Goal: Task Accomplishment & Management: Manage account settings

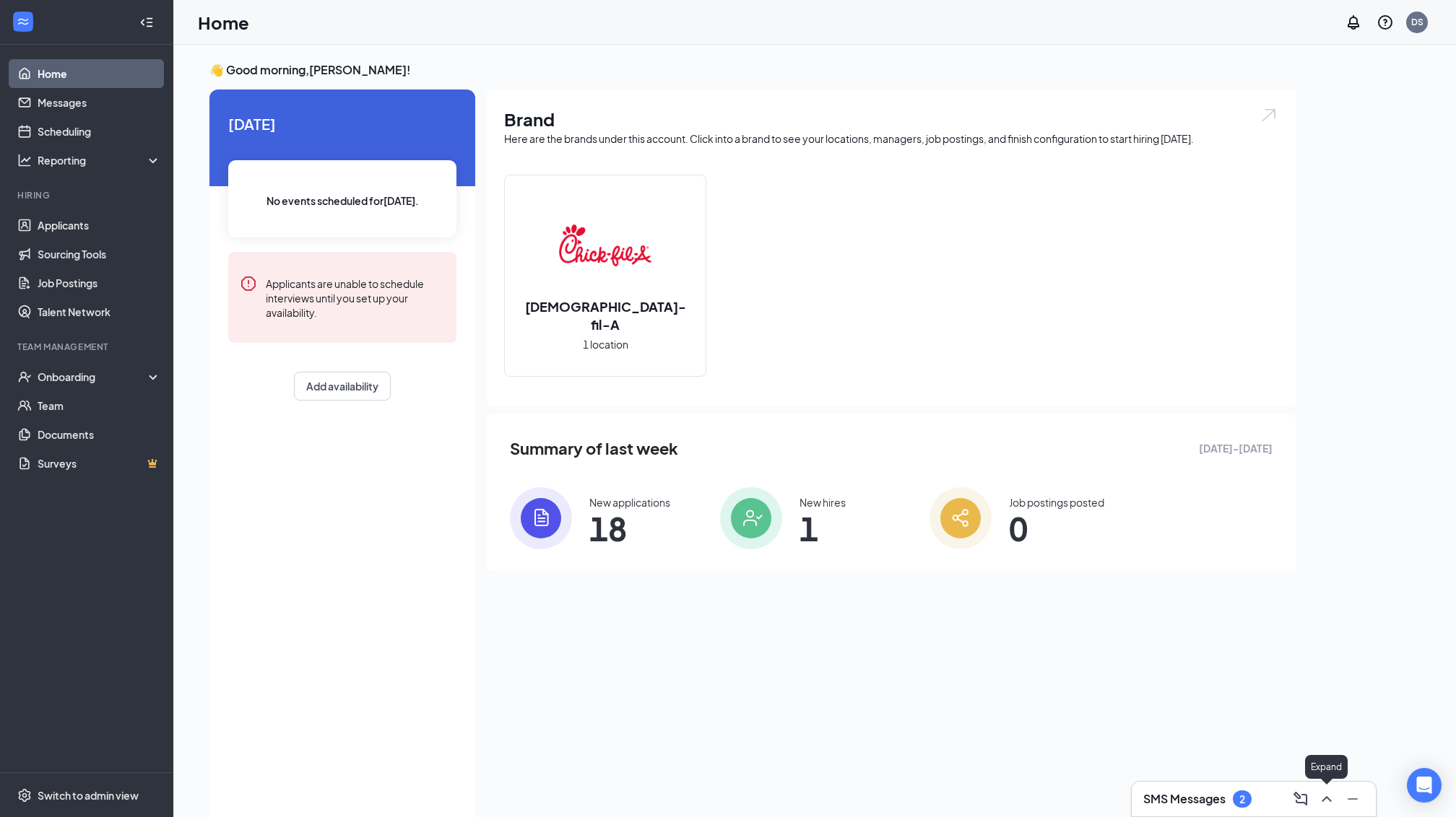
click at [1321, 792] on icon "ChevronUp" at bounding box center [1326, 799] width 17 height 17
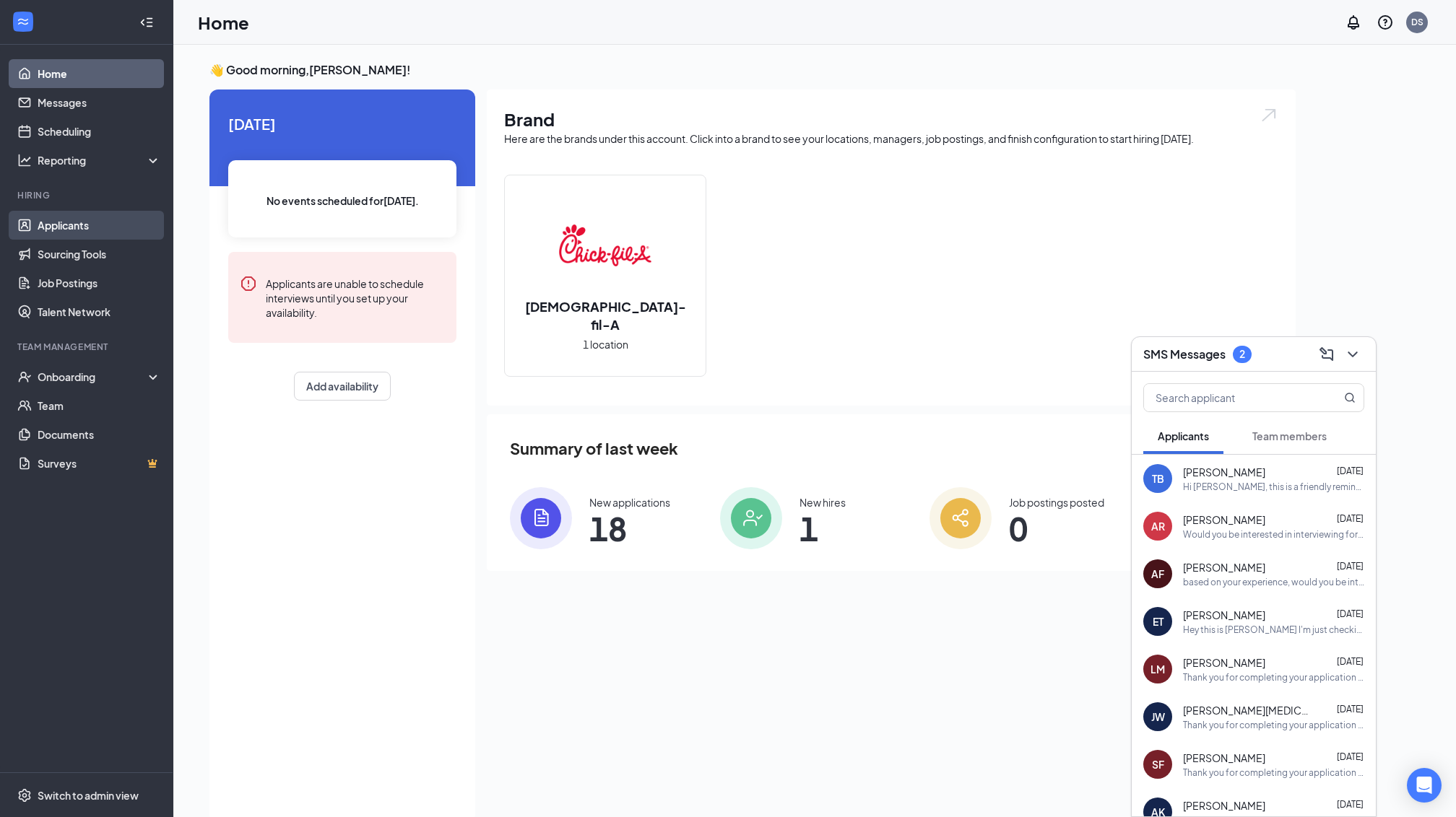
click at [55, 220] on link "Applicants" at bounding box center [99, 225] width 123 height 29
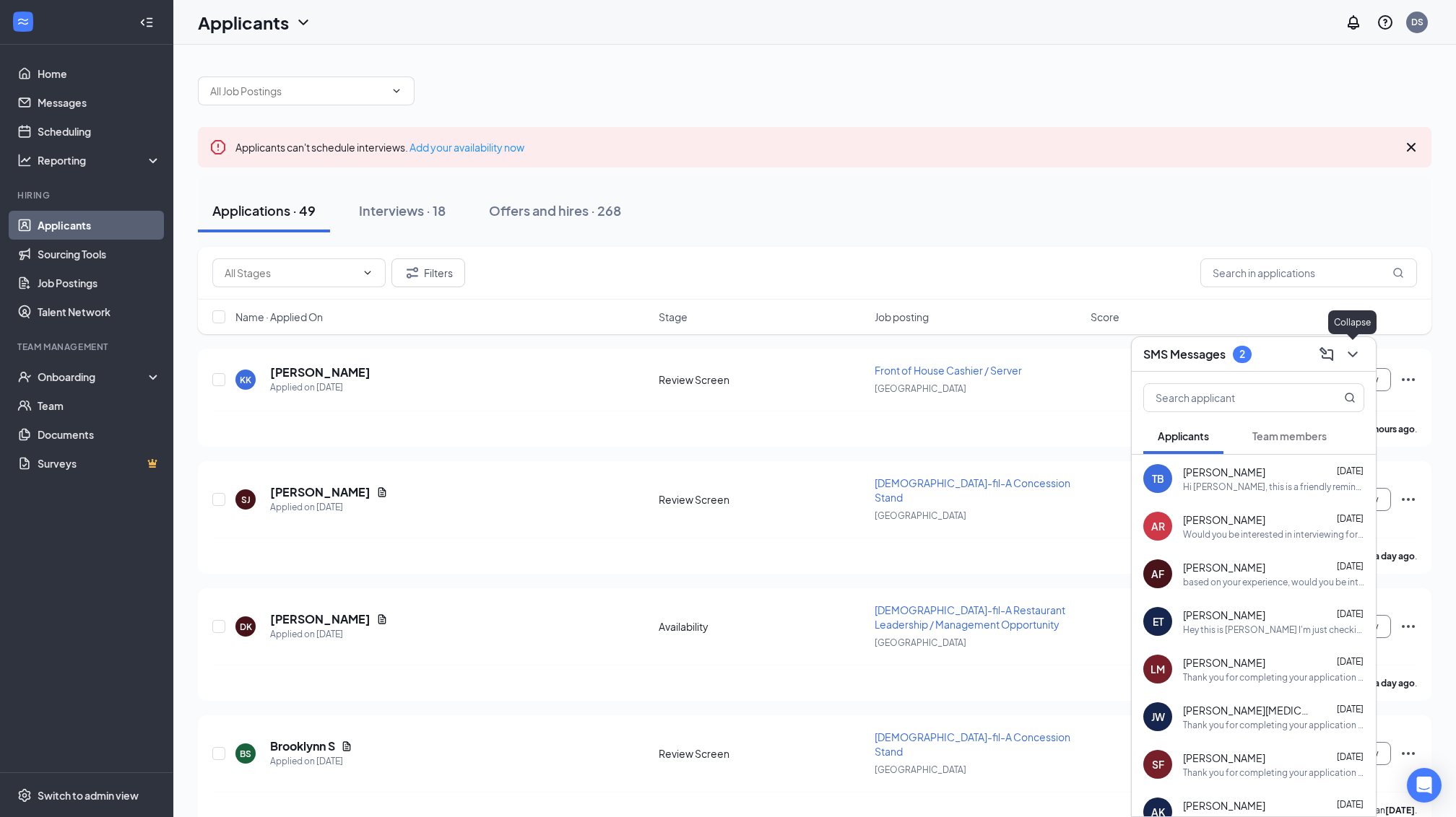
click at [1354, 353] on icon "ChevronDown" at bounding box center [1352, 354] width 9 height 6
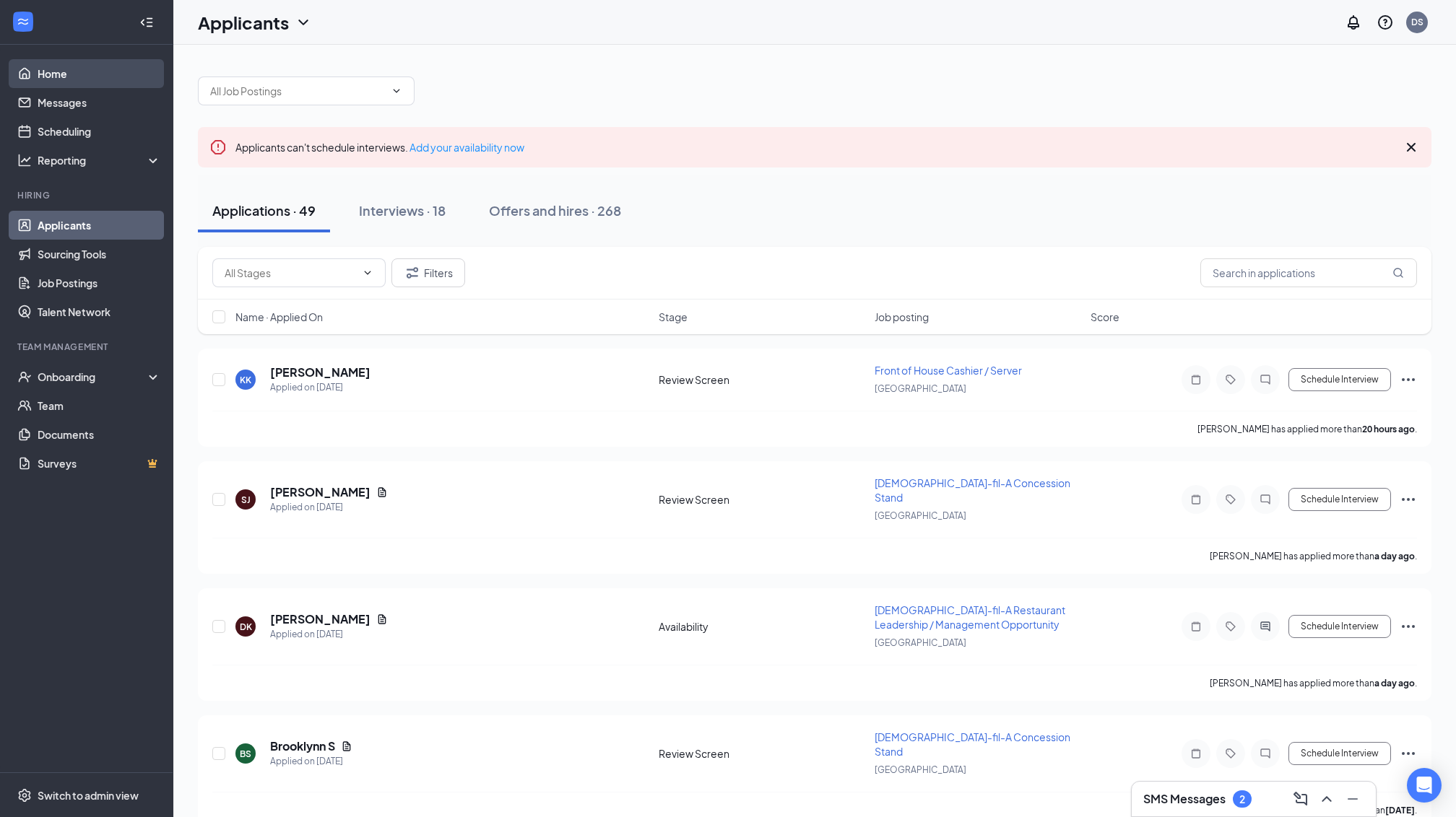
click at [57, 77] on link "Home" at bounding box center [99, 74] width 123 height 29
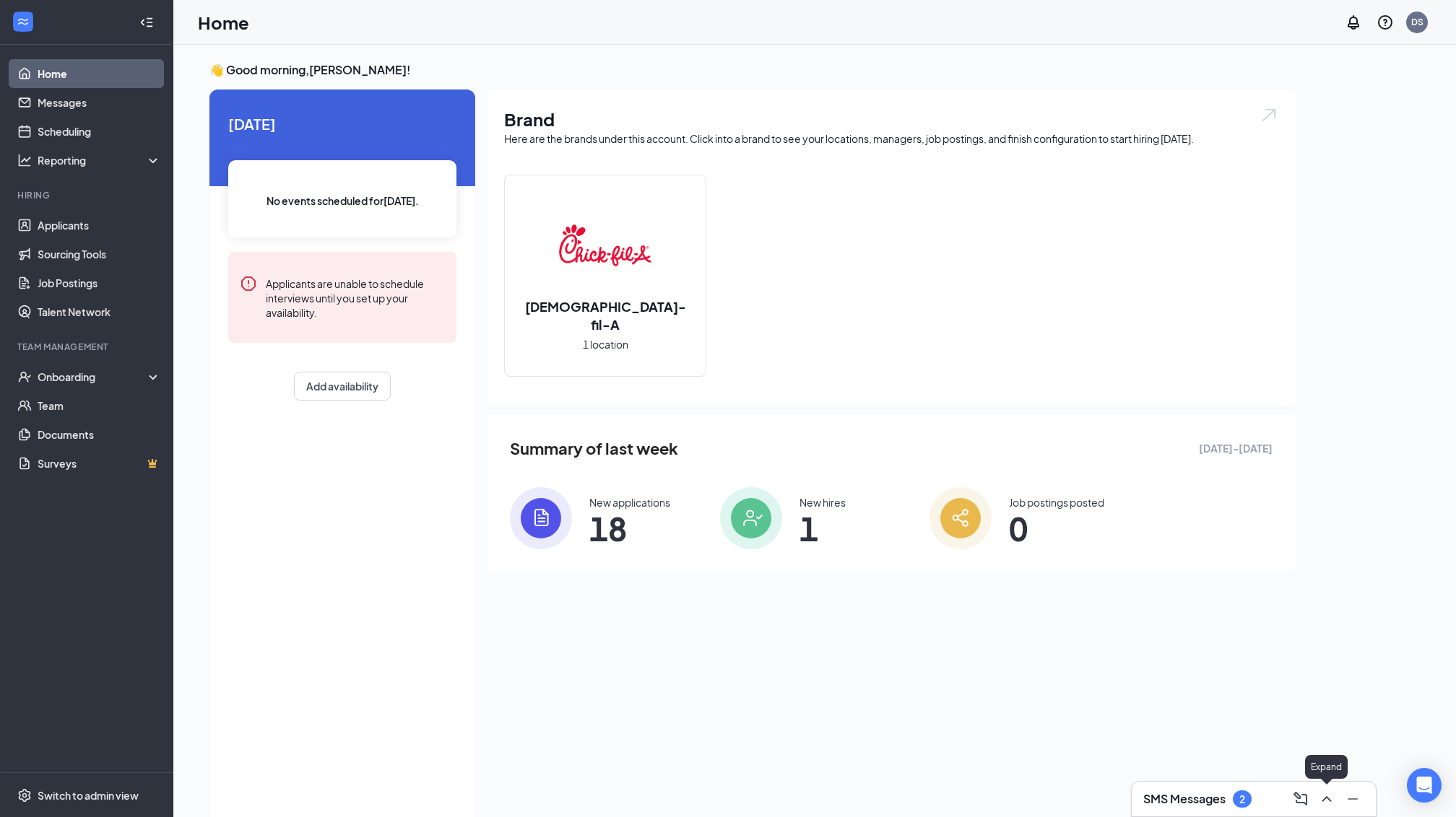
click at [1324, 800] on icon "ChevronUp" at bounding box center [1326, 799] width 17 height 17
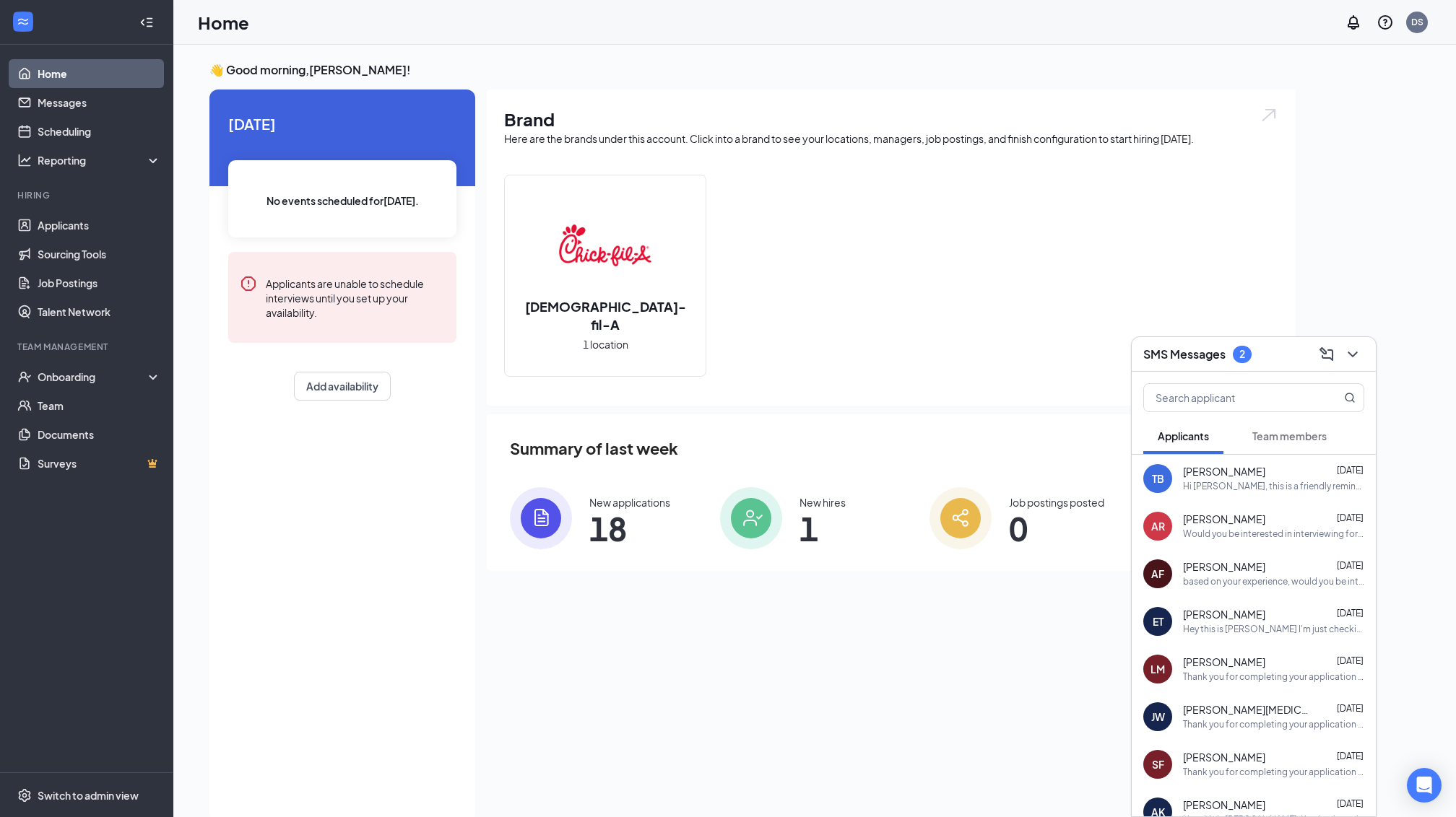
click at [1281, 430] on span "Team members" at bounding box center [1289, 436] width 75 height 13
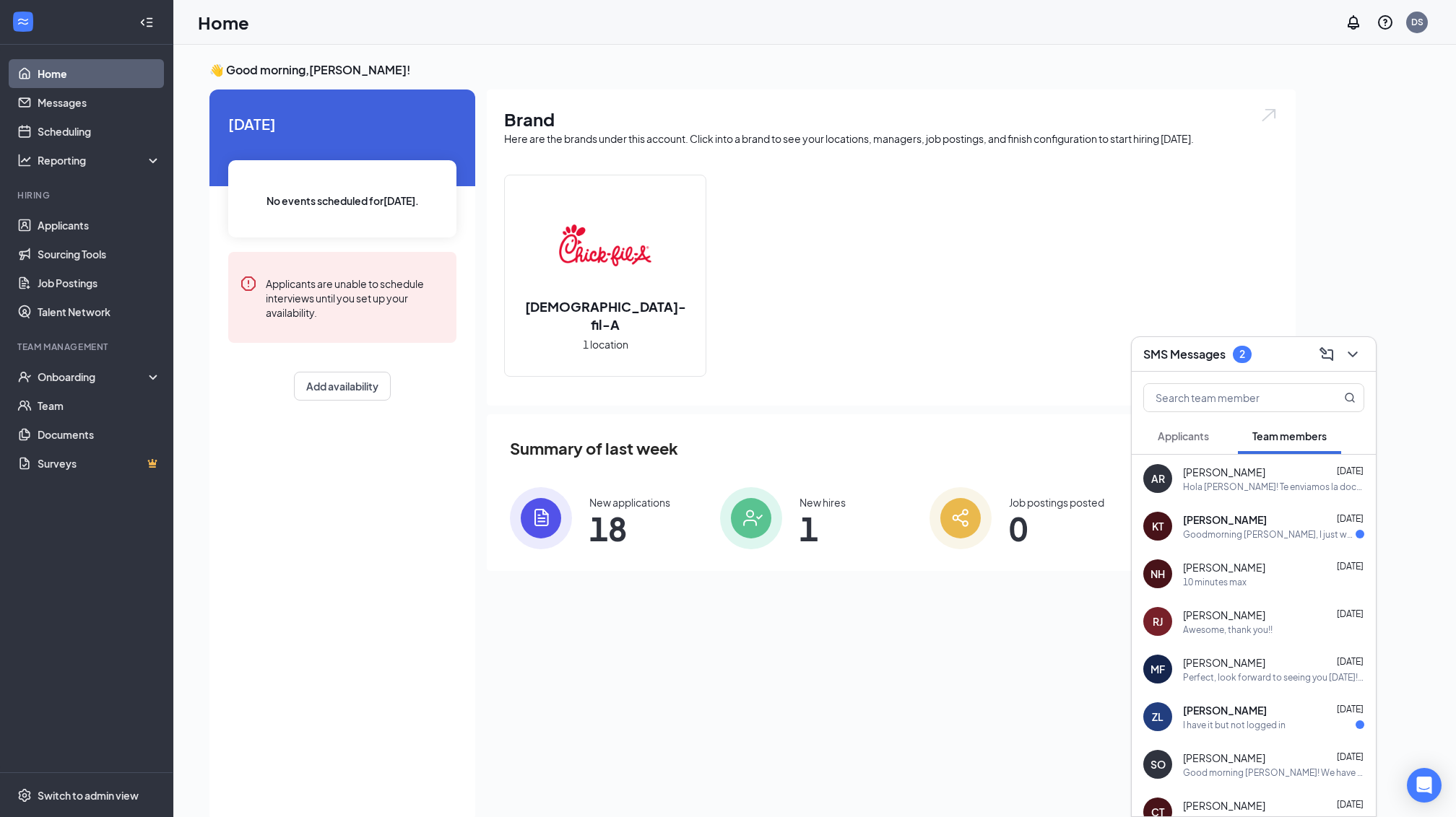
click at [1264, 482] on div "Hola [PERSON_NAME]! Te enviamos la documentación para que la completes. Si pued…" at bounding box center [1273, 486] width 181 height 12
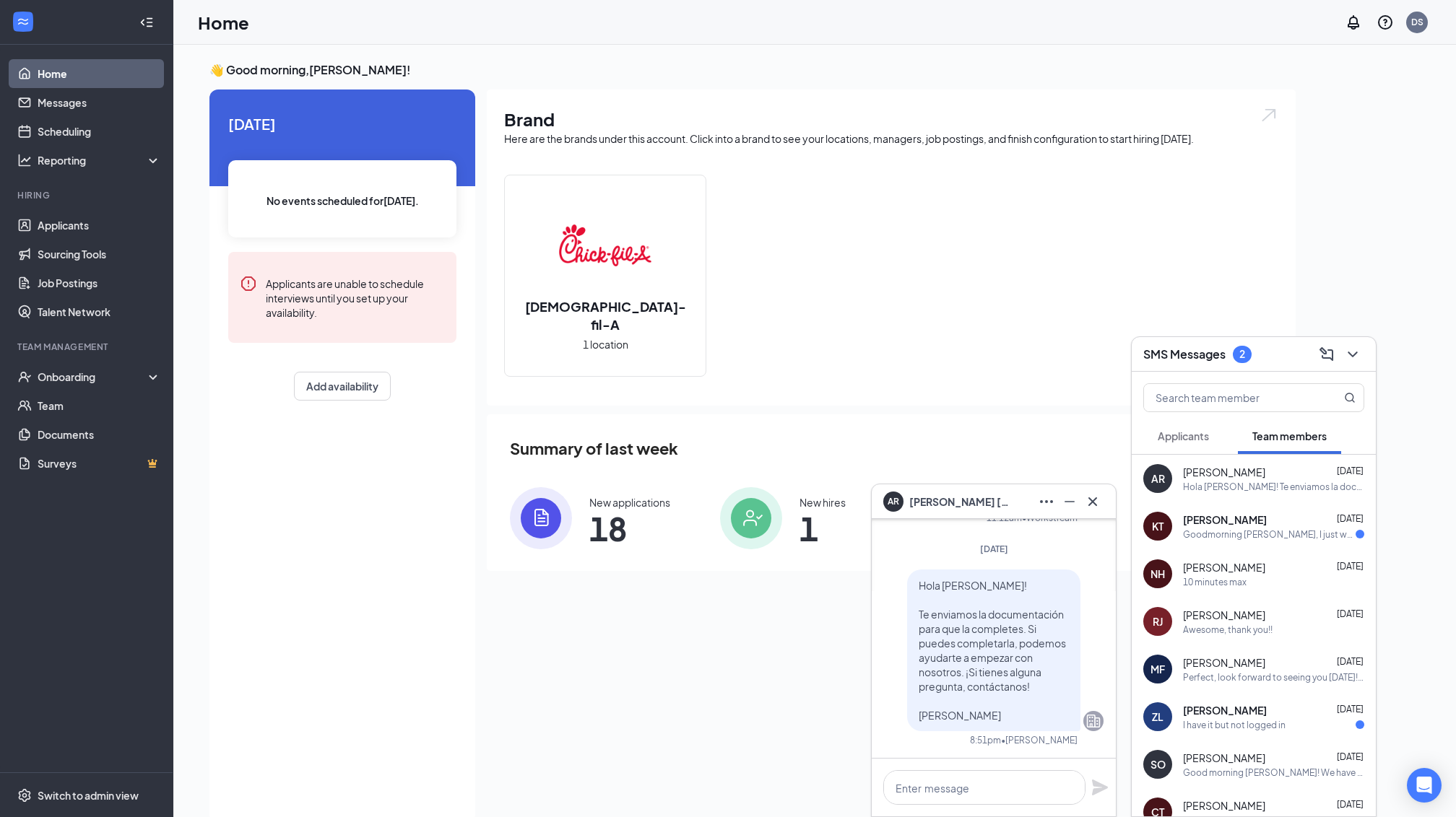
click at [1252, 531] on div "Goodmorning [PERSON_NAME], I just wanted to know if i am able to come to the or…" at bounding box center [1269, 534] width 173 height 12
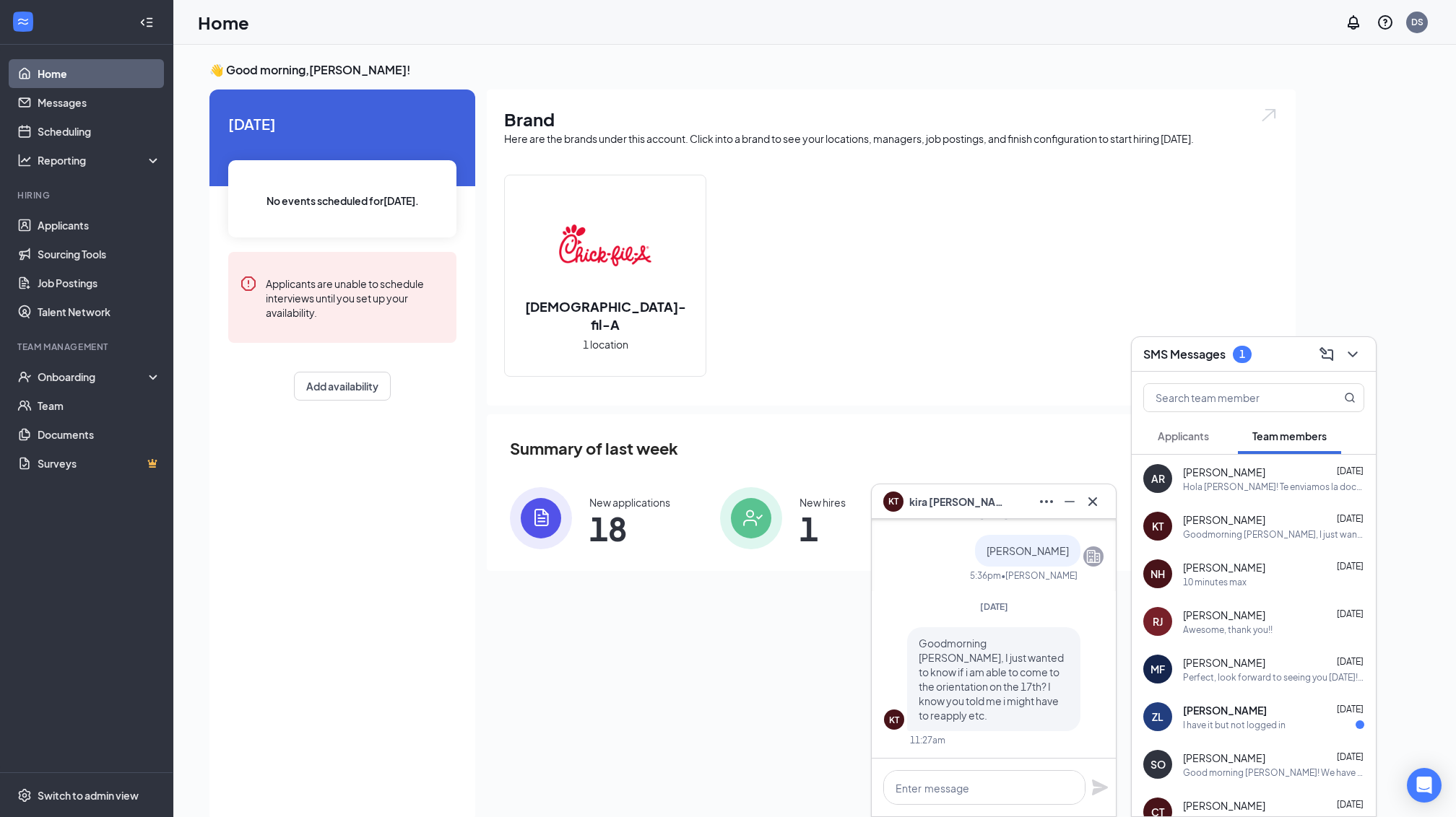
click at [1246, 731] on div "ZL [PERSON_NAME] [DATE] I have it but not logged in" at bounding box center [1253, 717] width 244 height 48
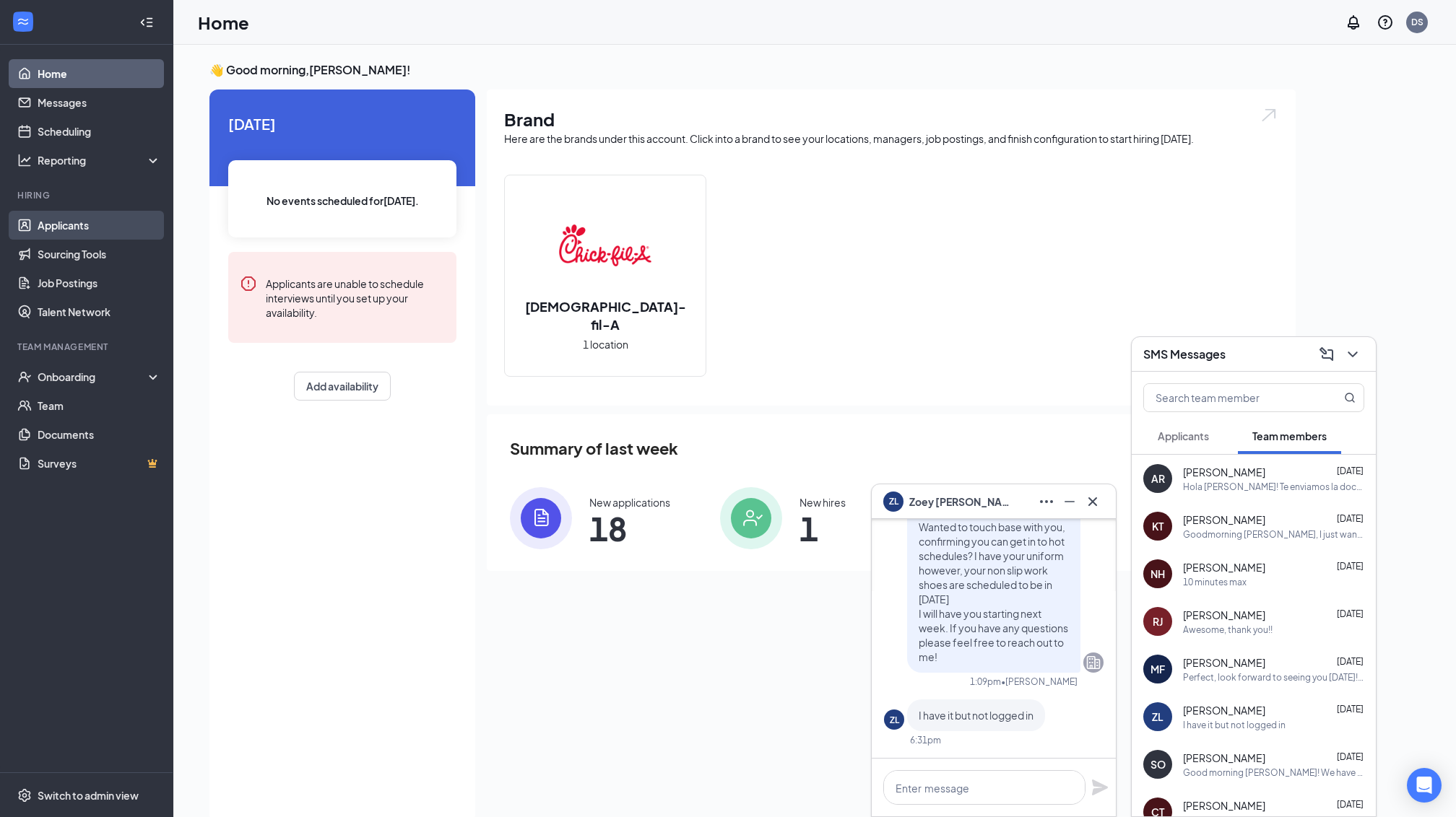
click at [57, 238] on link "Applicants" at bounding box center [99, 225] width 123 height 29
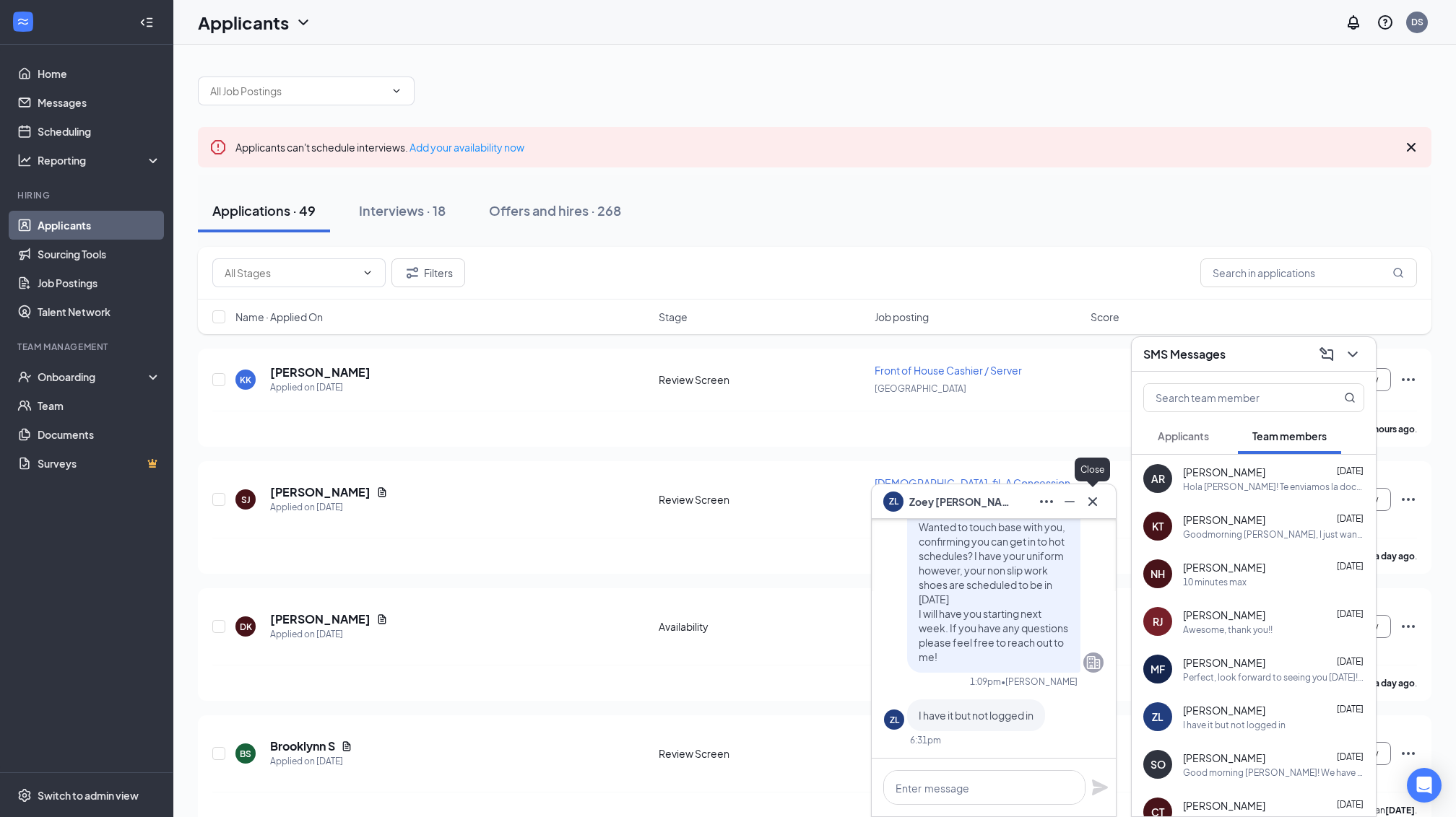
click at [1085, 509] on icon "Cross" at bounding box center [1093, 502] width 17 height 17
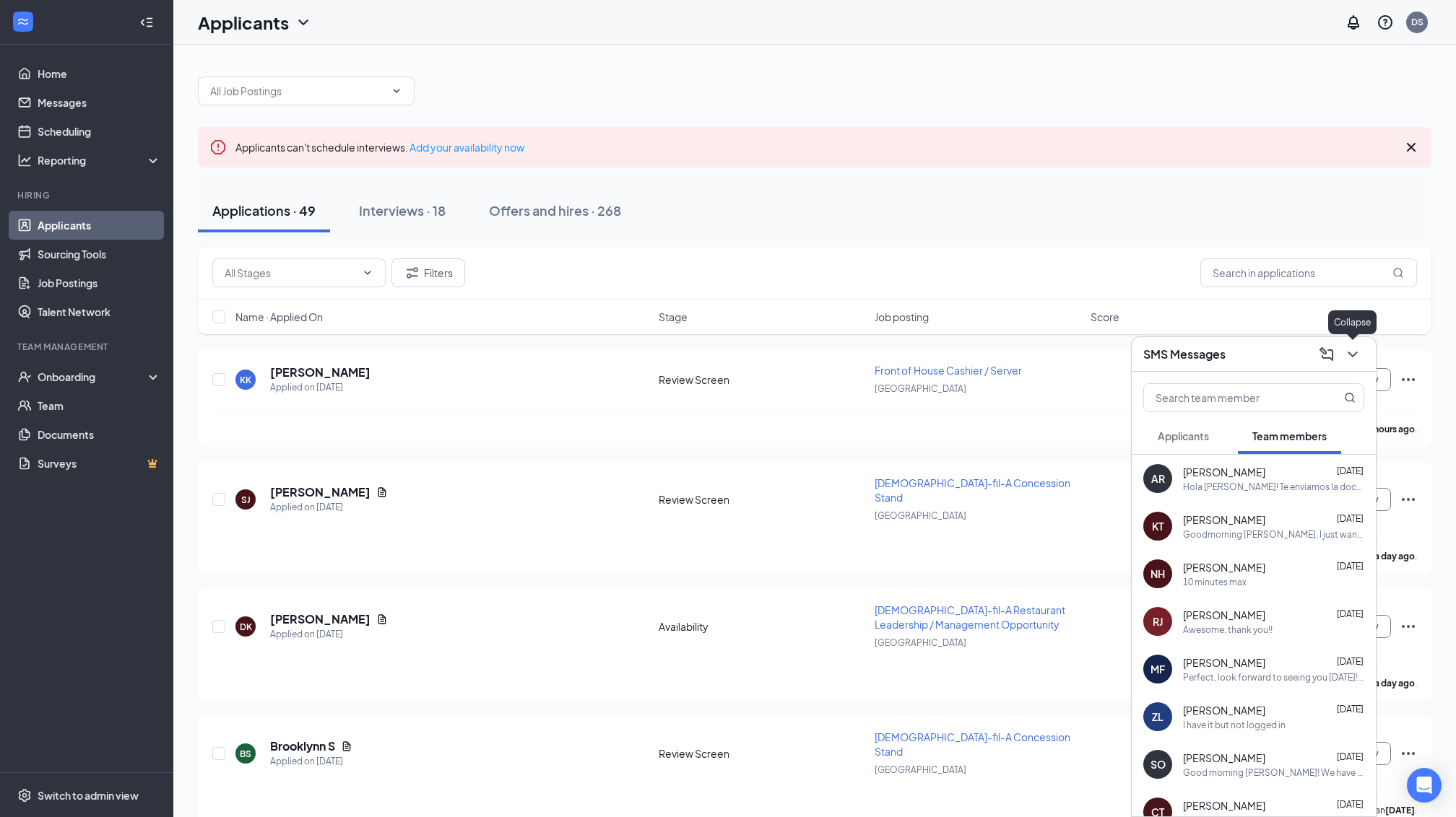
click at [1353, 357] on icon "ChevronDown" at bounding box center [1352, 354] width 17 height 17
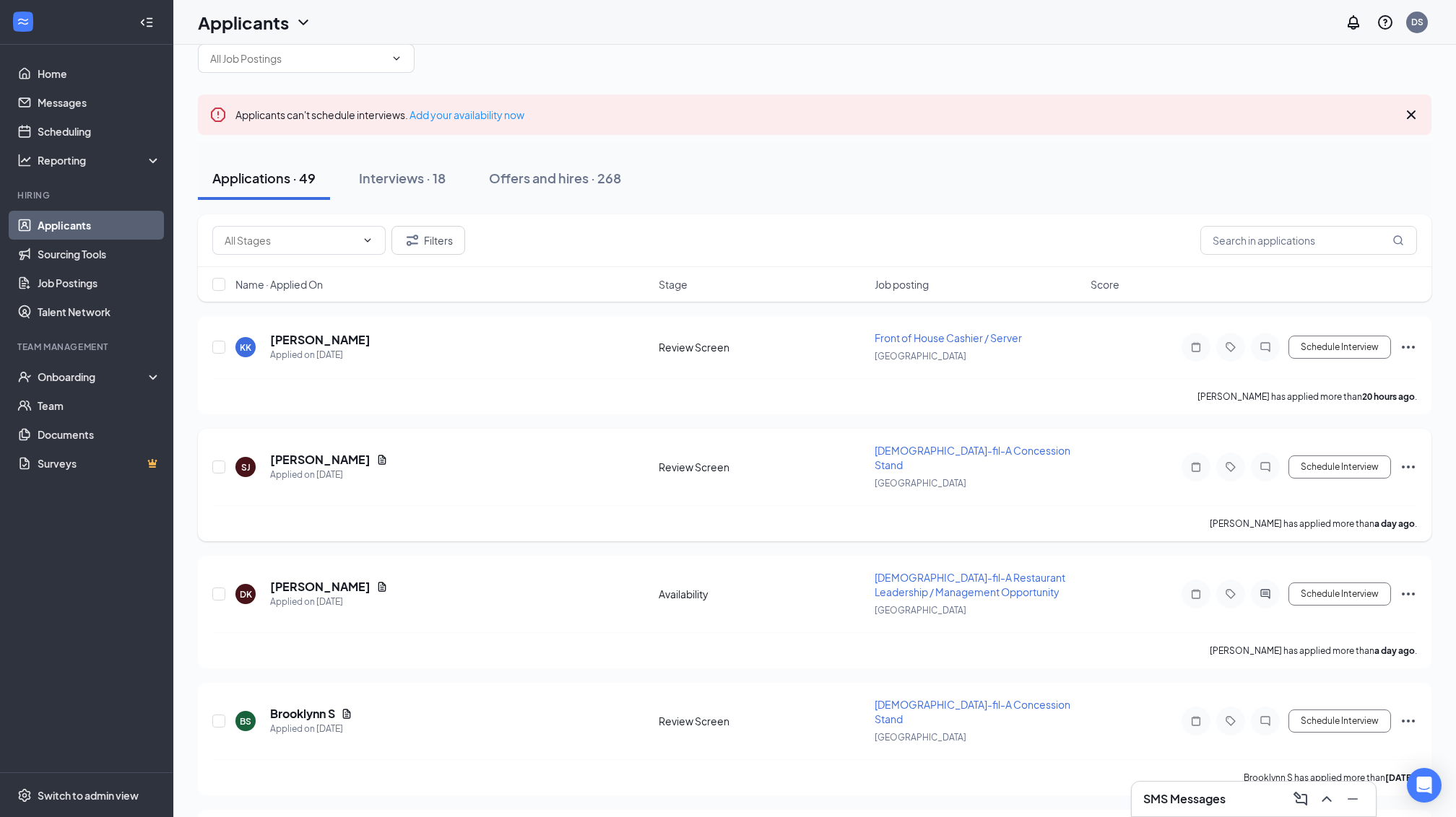
scroll to position [45, 0]
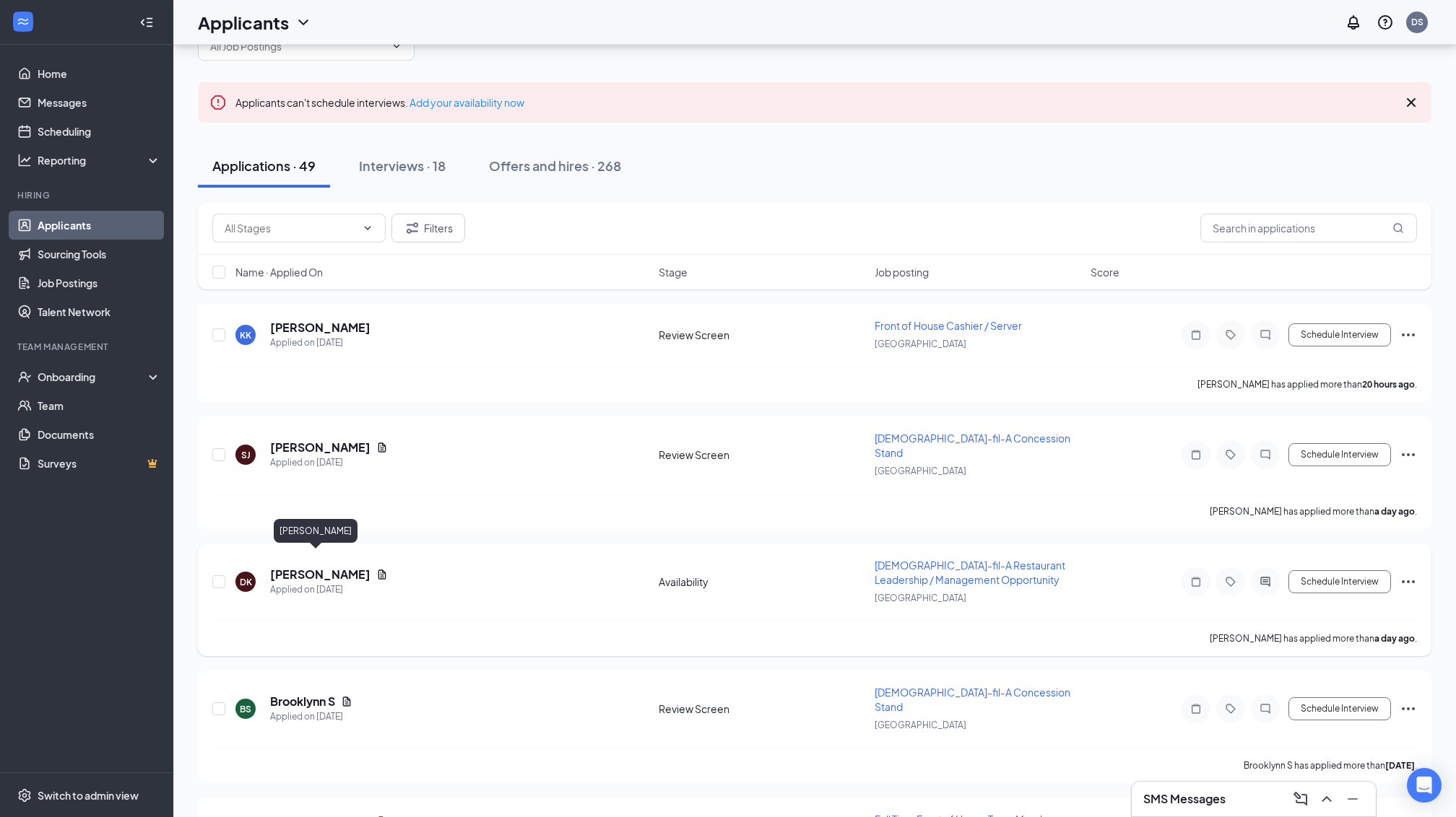
click at [312, 567] on h5 "[PERSON_NAME]" at bounding box center [320, 575] width 100 height 16
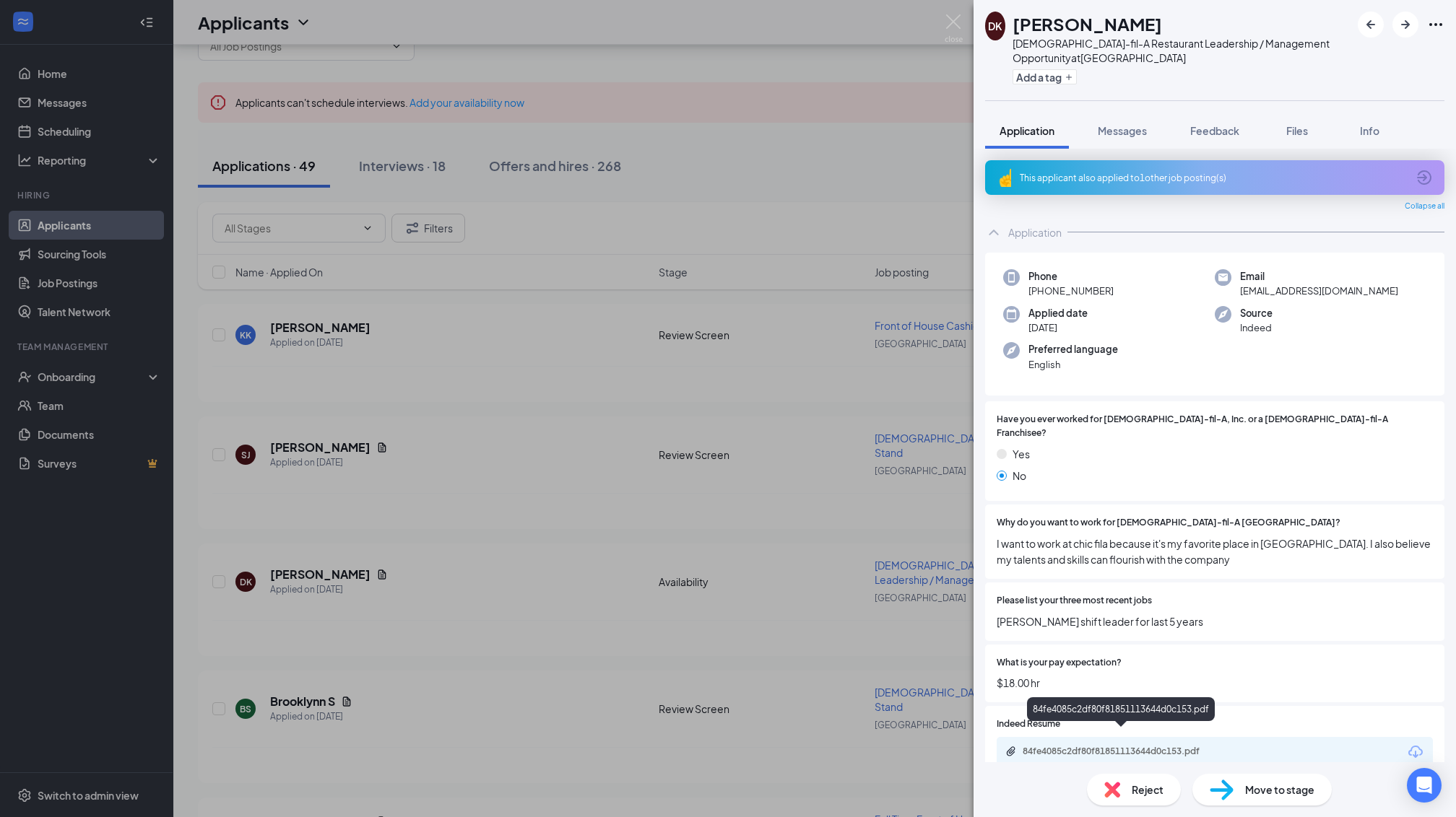
click at [1133, 746] on div "84fe4085c2df80f81851113644d0c153.pdf" at bounding box center [1123, 752] width 202 height 12
click at [954, 22] on img at bounding box center [954, 28] width 18 height 28
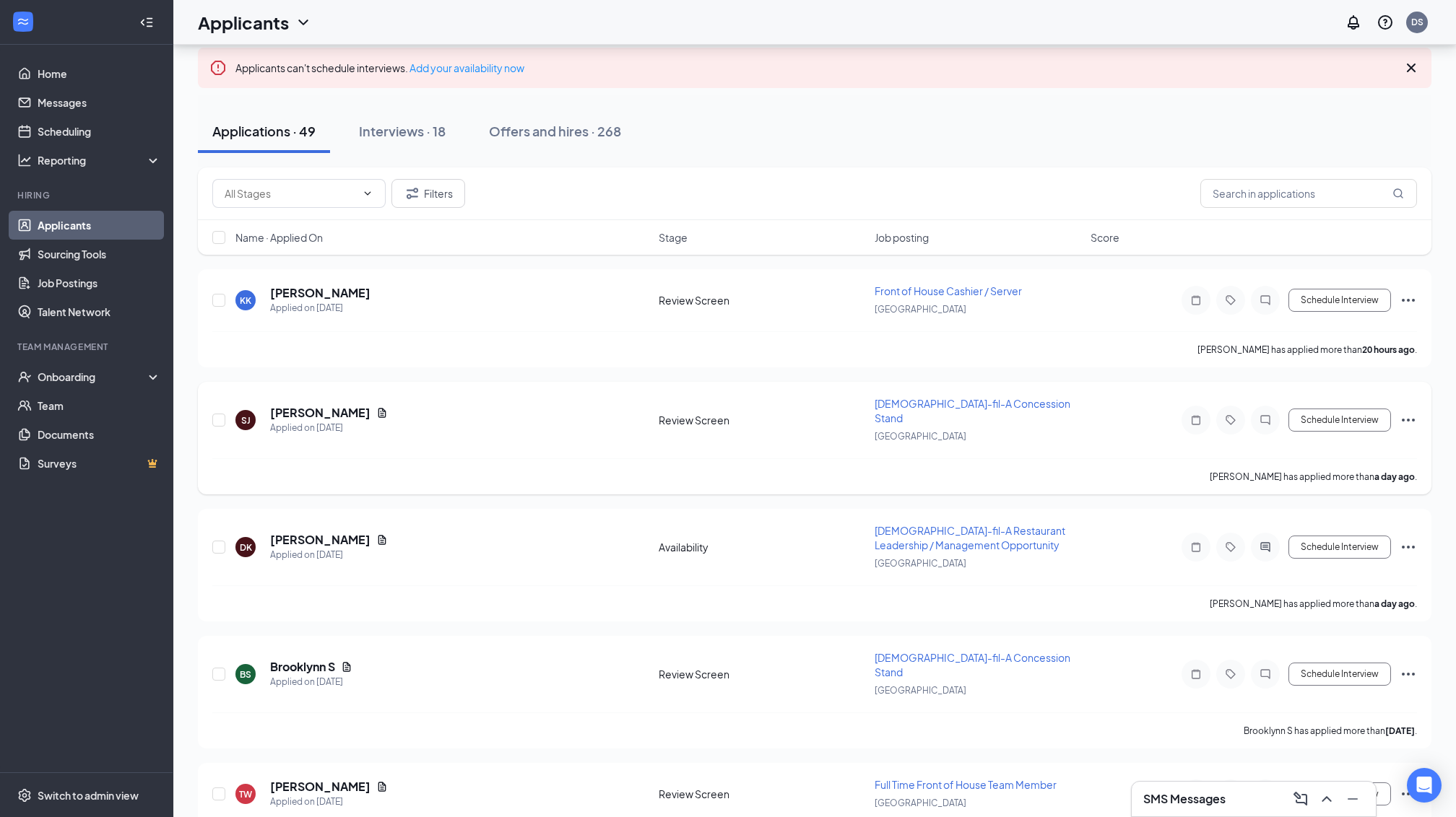
scroll to position [81, 0]
click at [303, 404] on h5 "[PERSON_NAME]" at bounding box center [320, 412] width 100 height 16
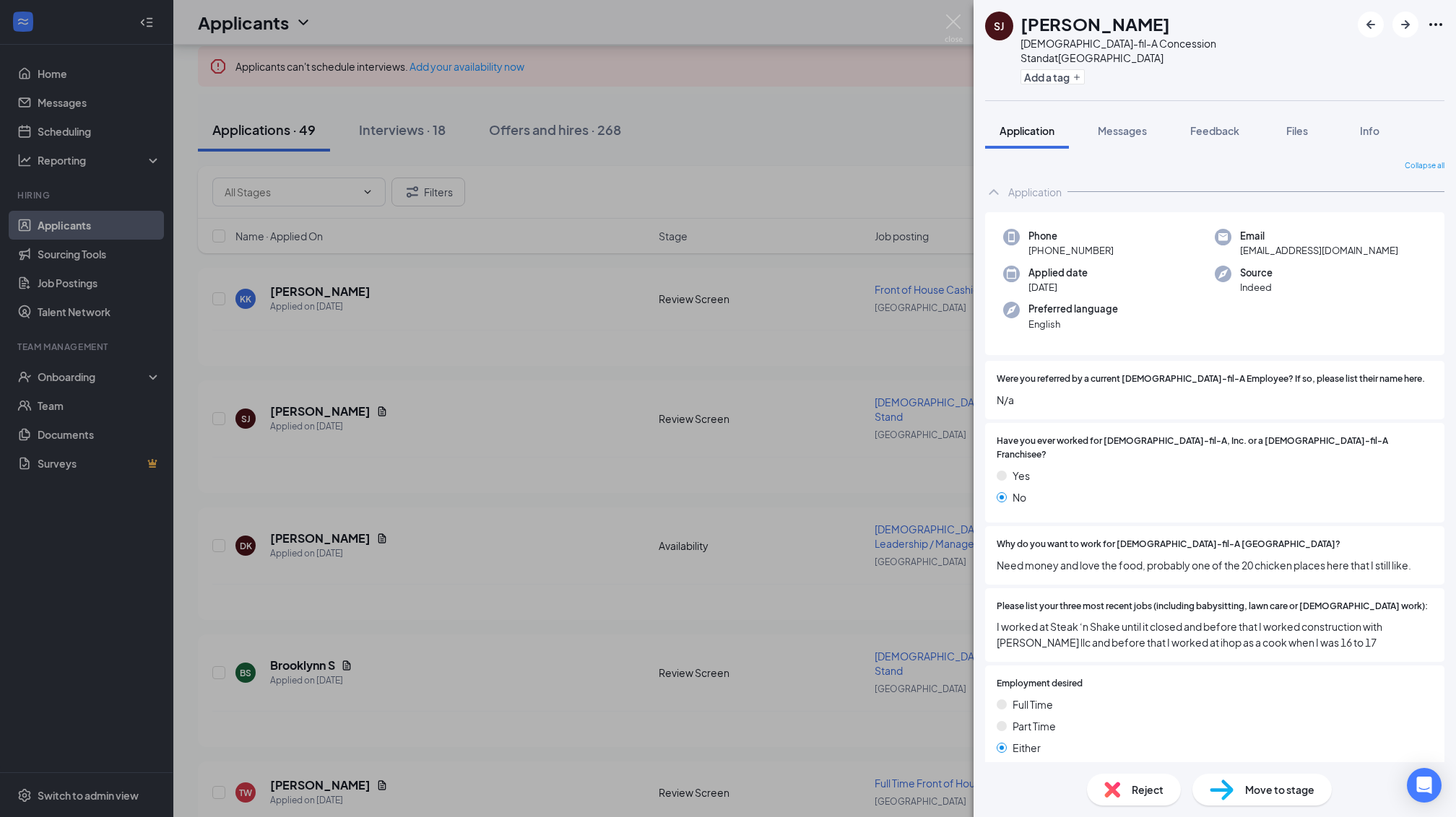
click at [1436, 24] on icon "Ellipses" at bounding box center [1436, 25] width 13 height 3
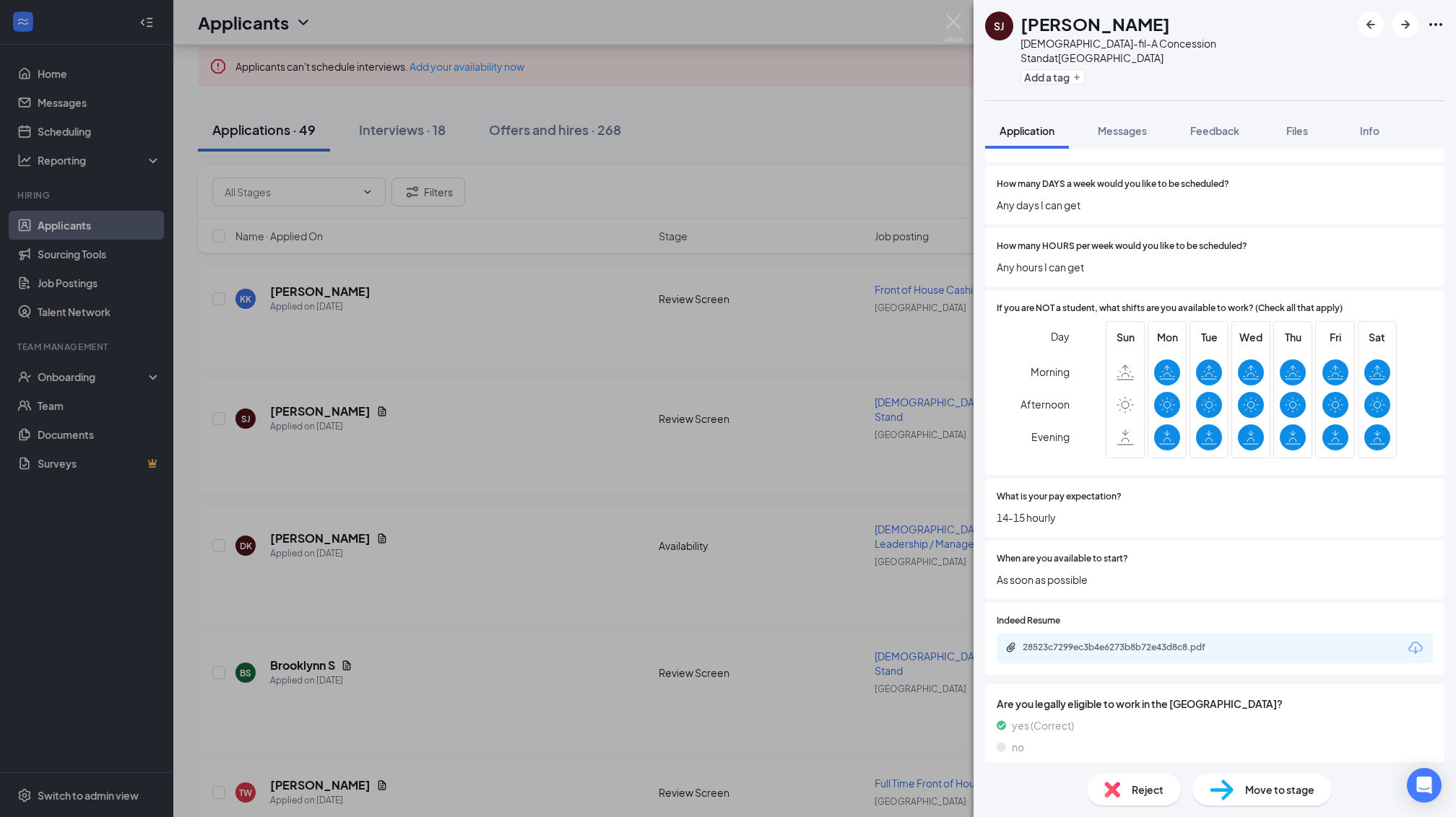
scroll to position [542, 0]
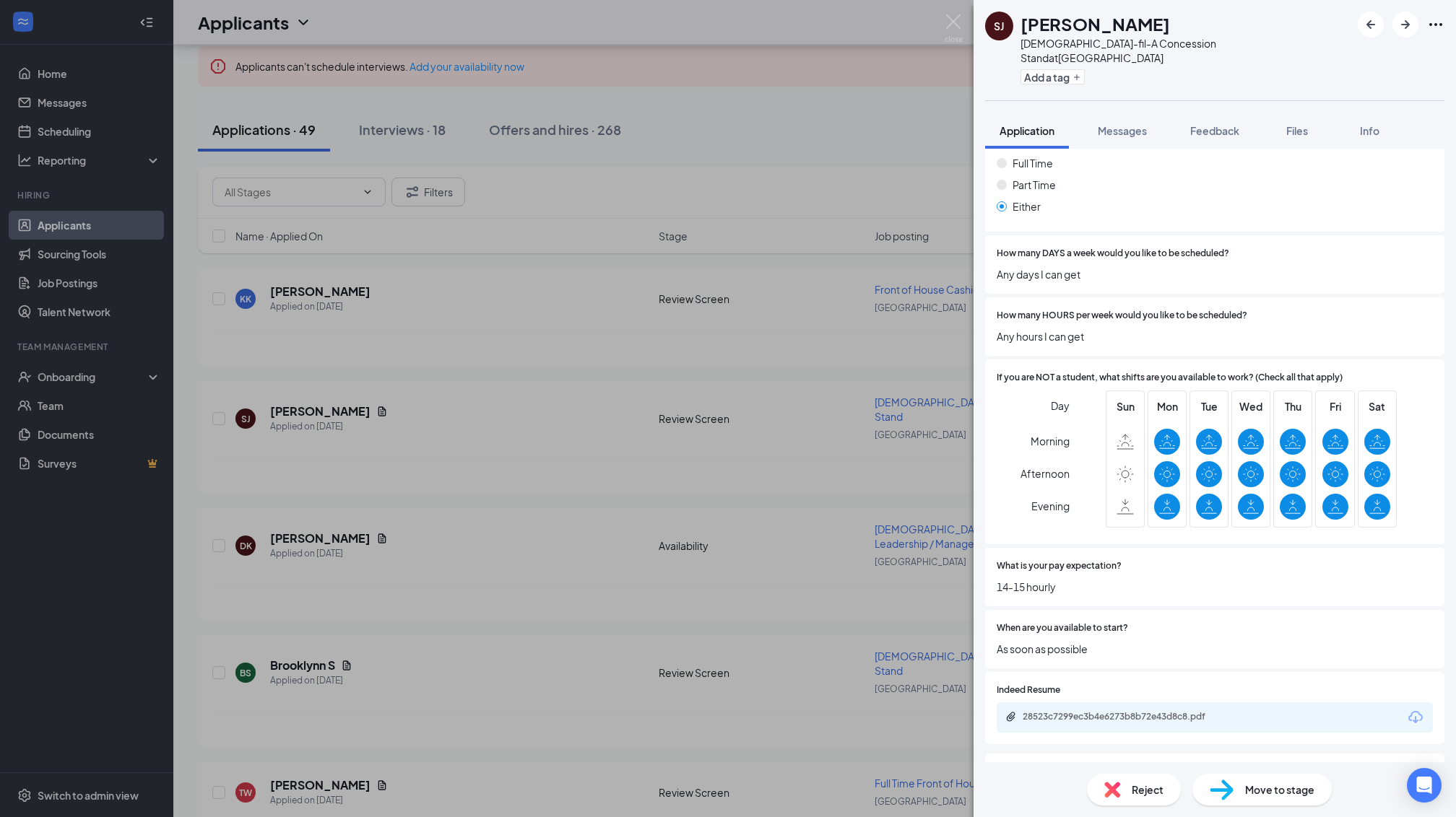
click at [562, 426] on div "SJ [PERSON_NAME][DEMOGRAPHIC_DATA]-fil-A Concession Stand at [GEOGRAPHIC_DATA] …" at bounding box center [728, 408] width 1456 height 817
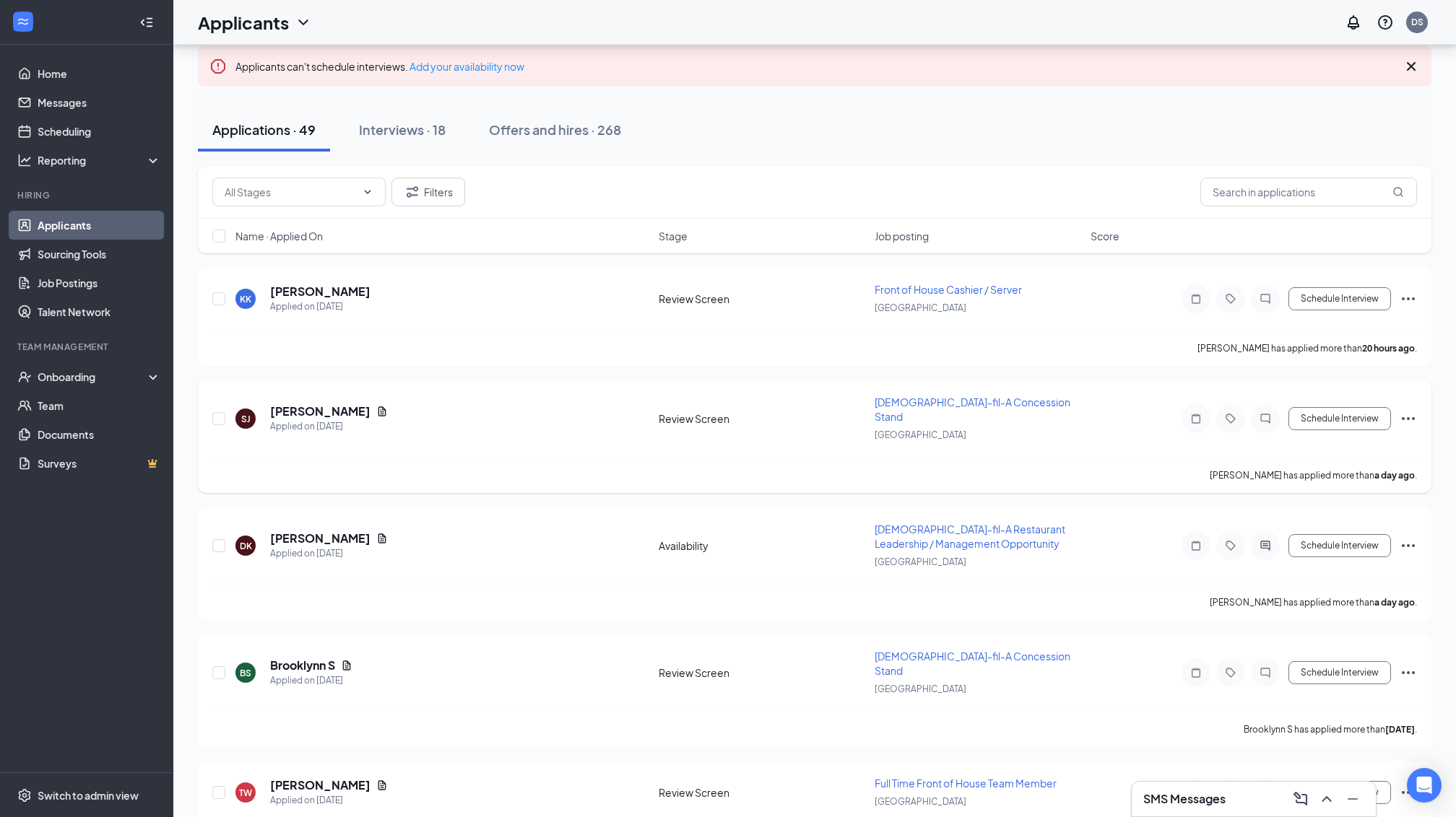
click at [1412, 418] on icon "Ellipses" at bounding box center [1408, 419] width 13 height 3
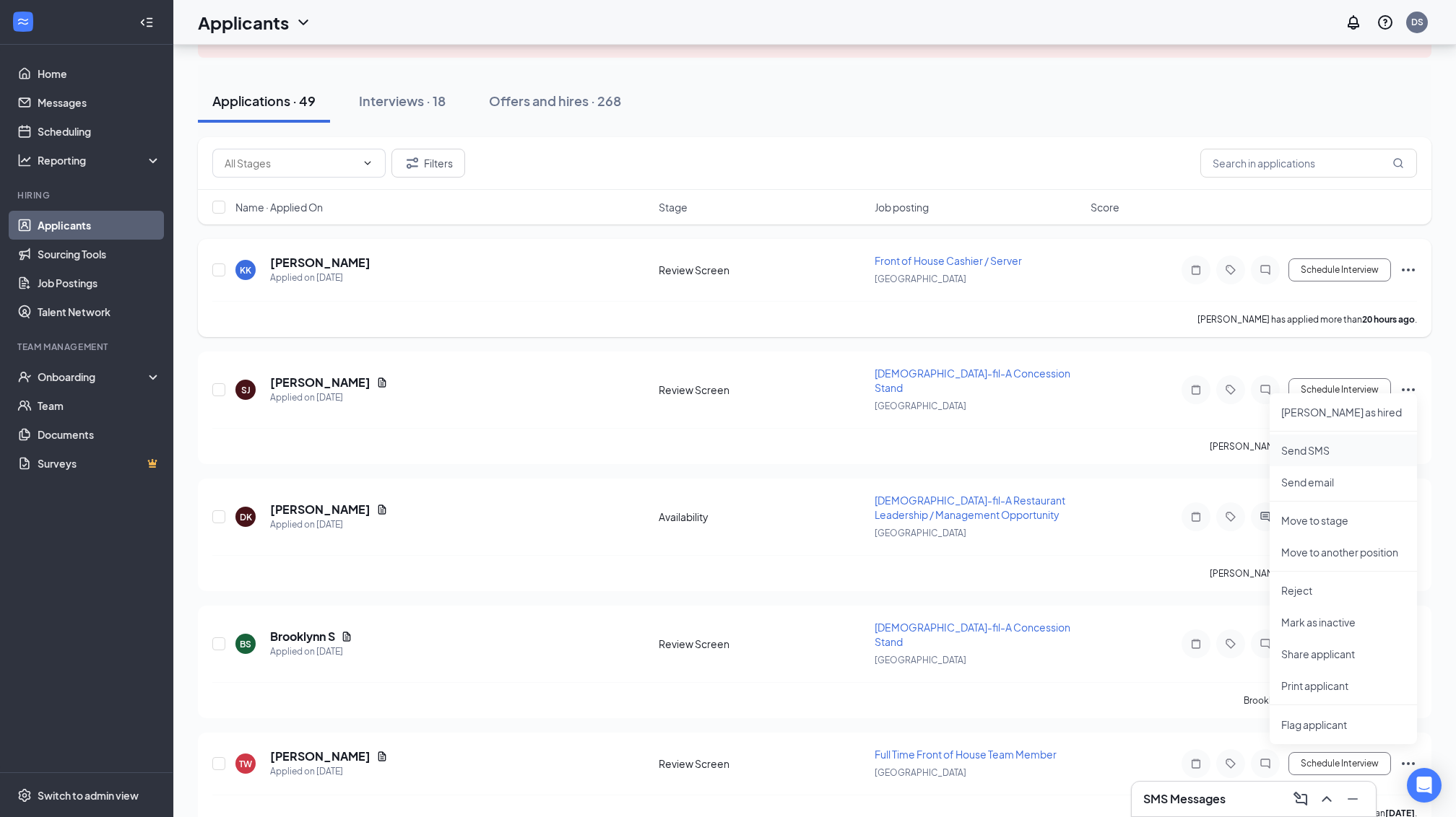
scroll to position [116, 0]
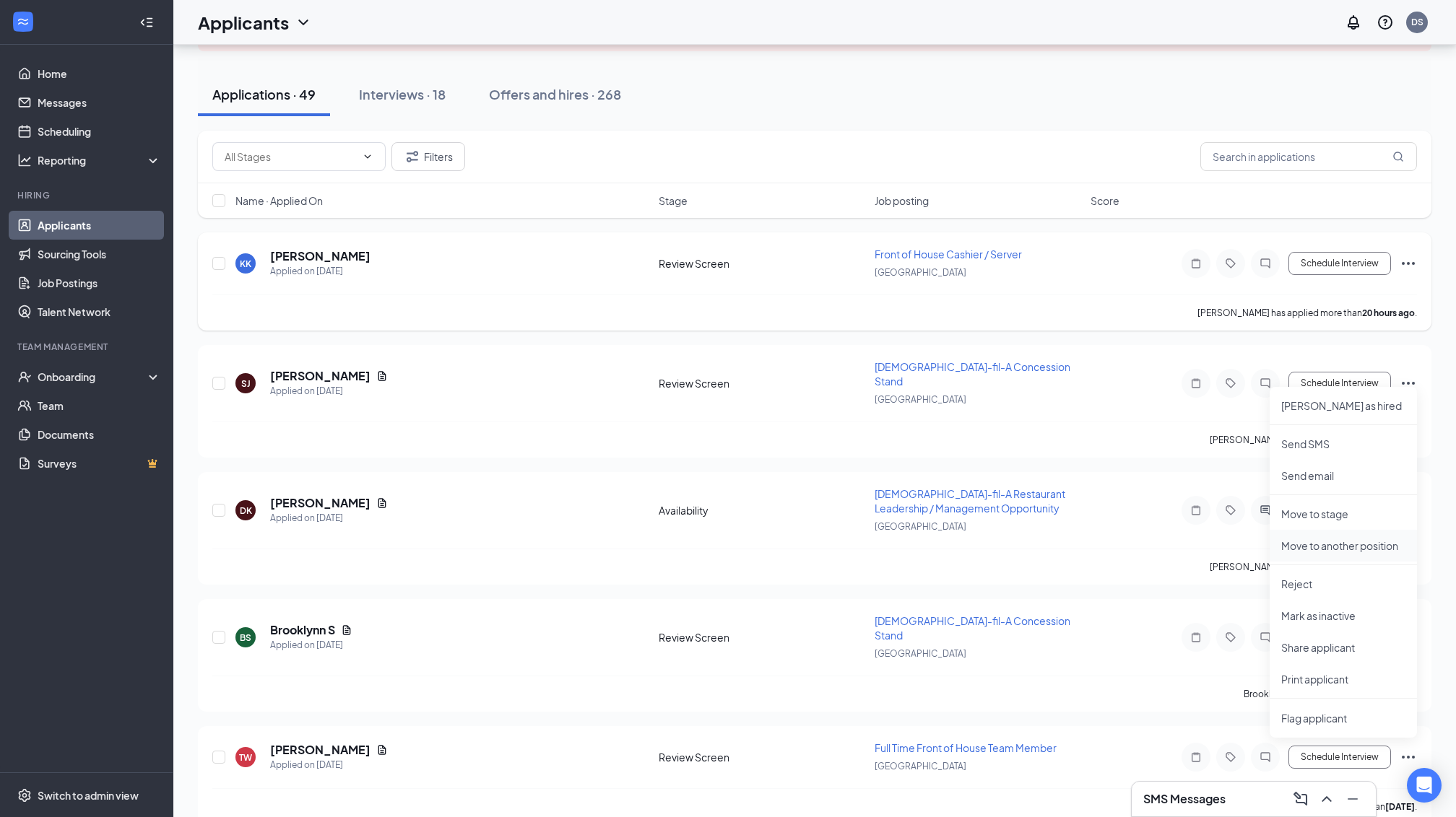
click at [1359, 542] on p "Move to another position" at bounding box center [1343, 546] width 124 height 14
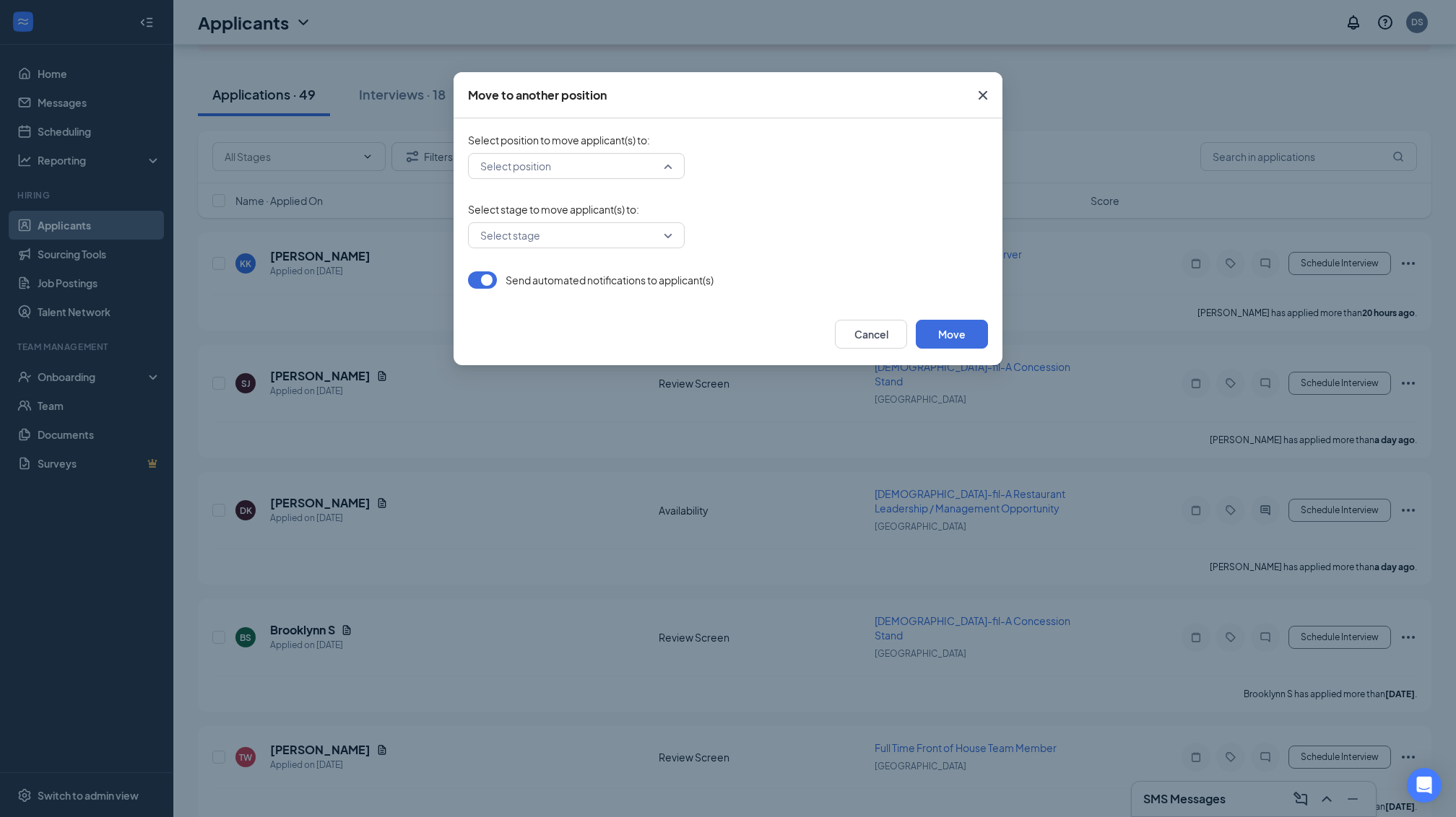
click at [674, 175] on div "Select position" at bounding box center [576, 166] width 217 height 26
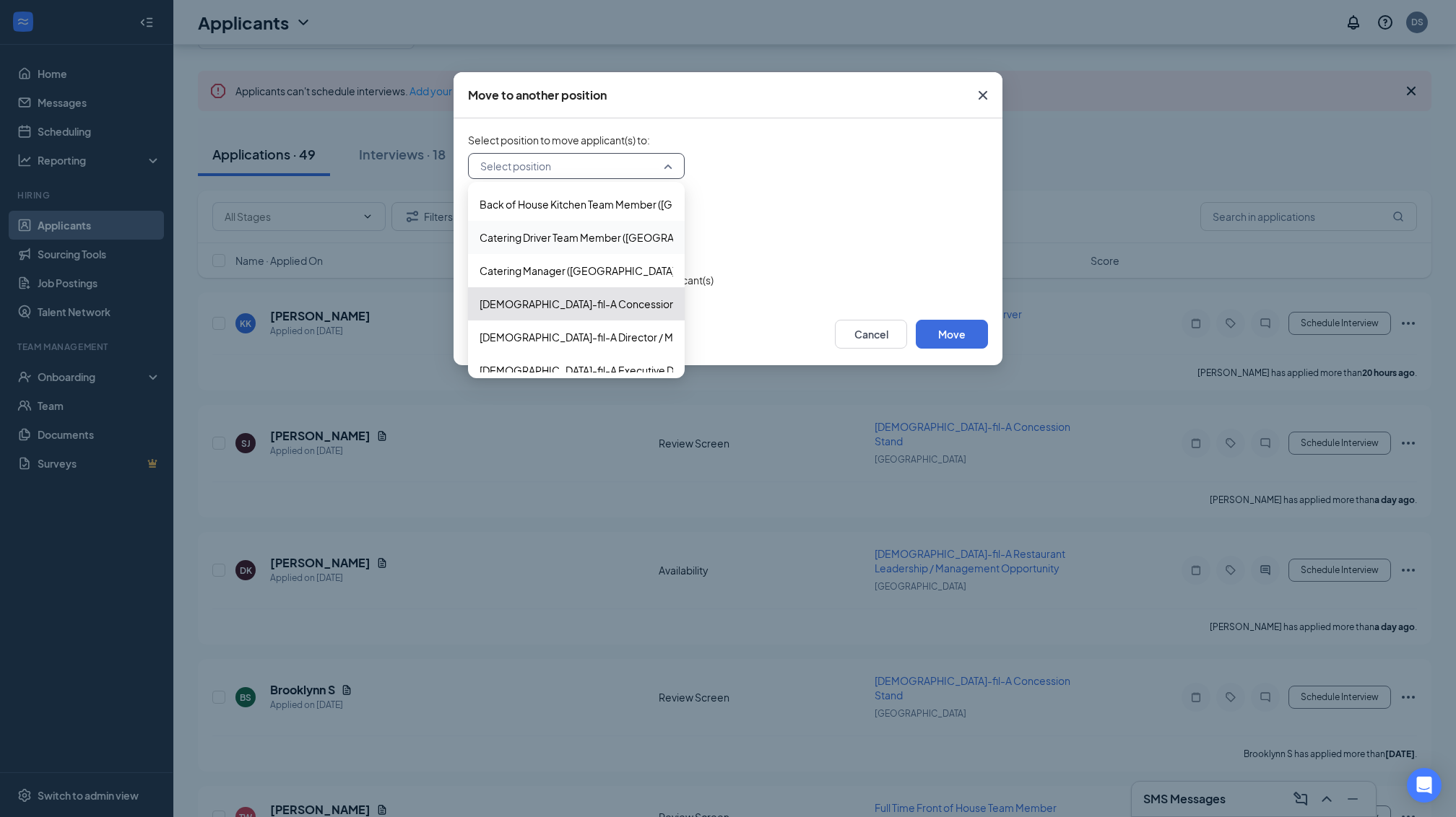
scroll to position [56, 0]
click at [629, 207] on span "Back of House Kitchen Team Member ([GEOGRAPHIC_DATA])" at bounding box center [624, 204] width 289 height 16
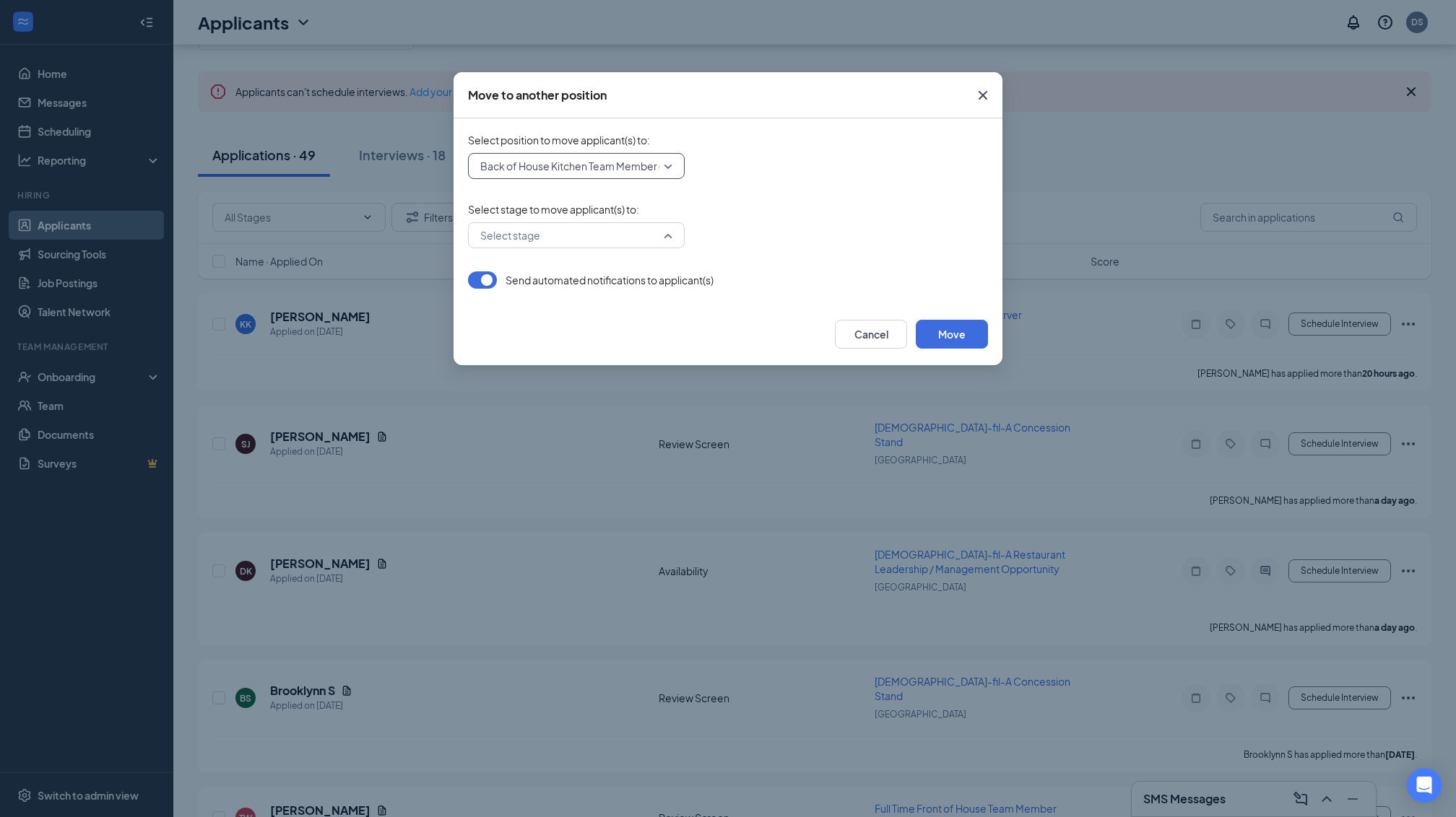
click at [670, 233] on div "Select stage" at bounding box center [576, 236] width 217 height 26
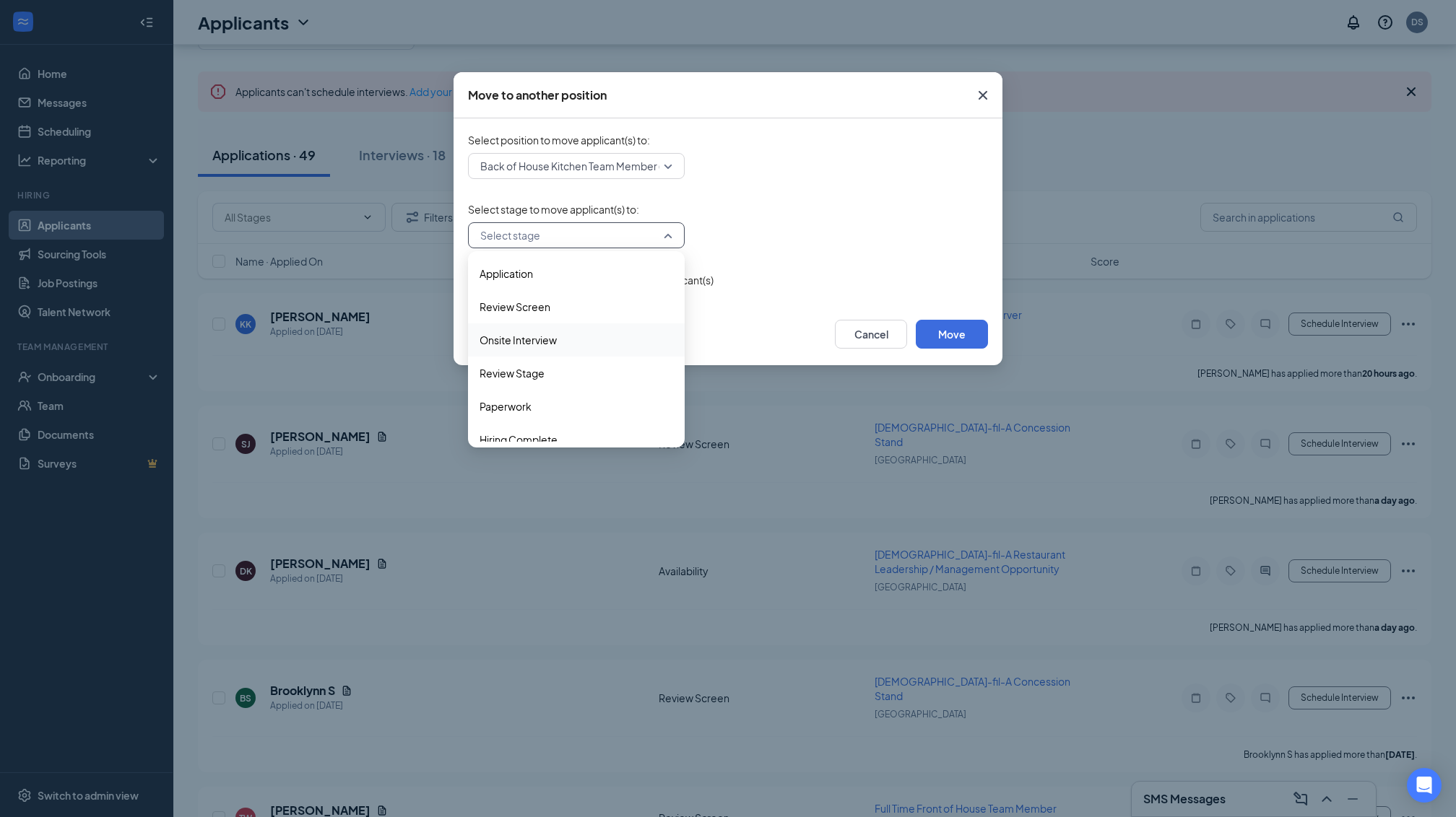
click at [553, 340] on span "Onsite Interview" at bounding box center [518, 340] width 78 height 16
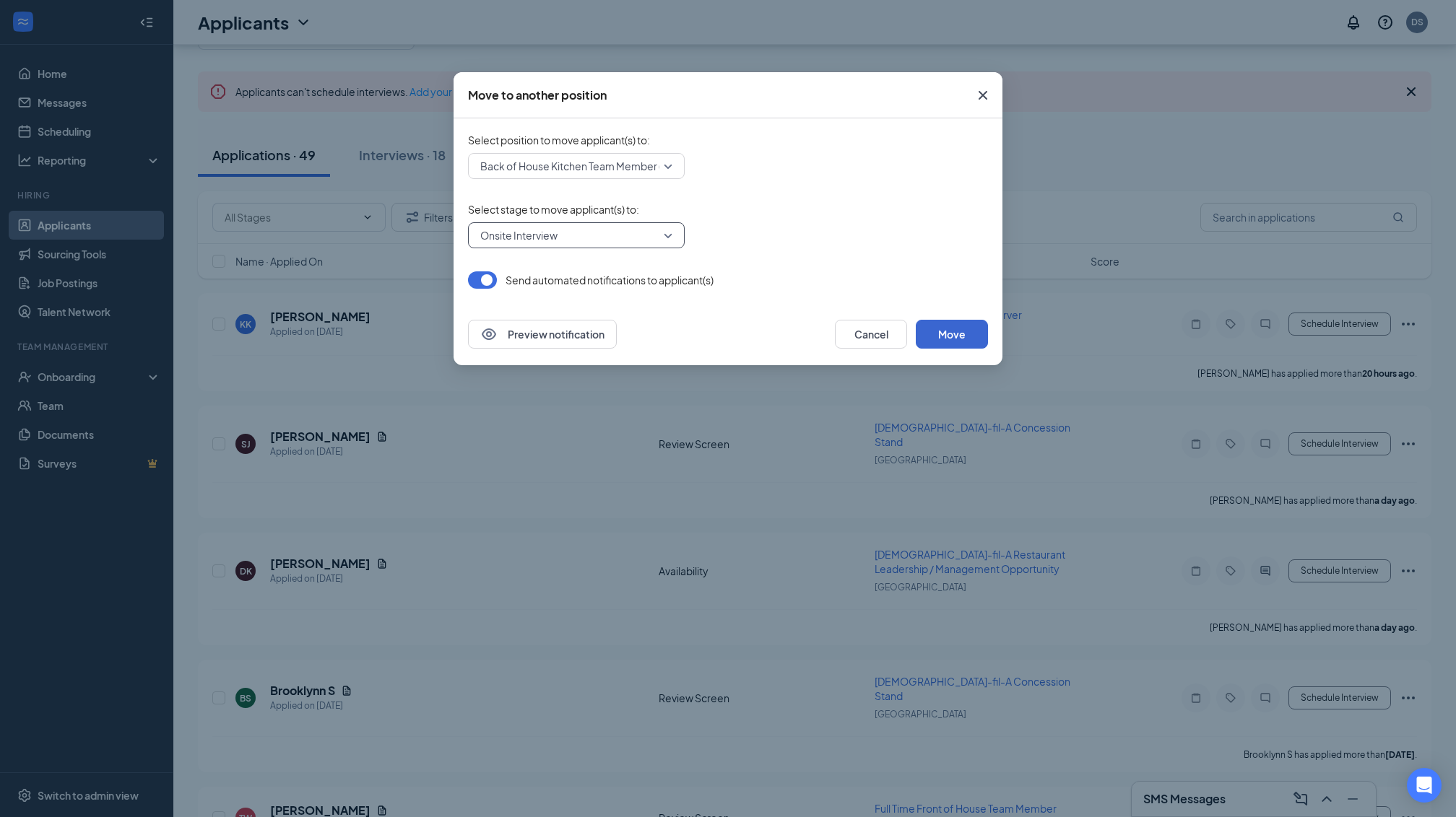
click at [948, 334] on button "Move" at bounding box center [952, 334] width 73 height 29
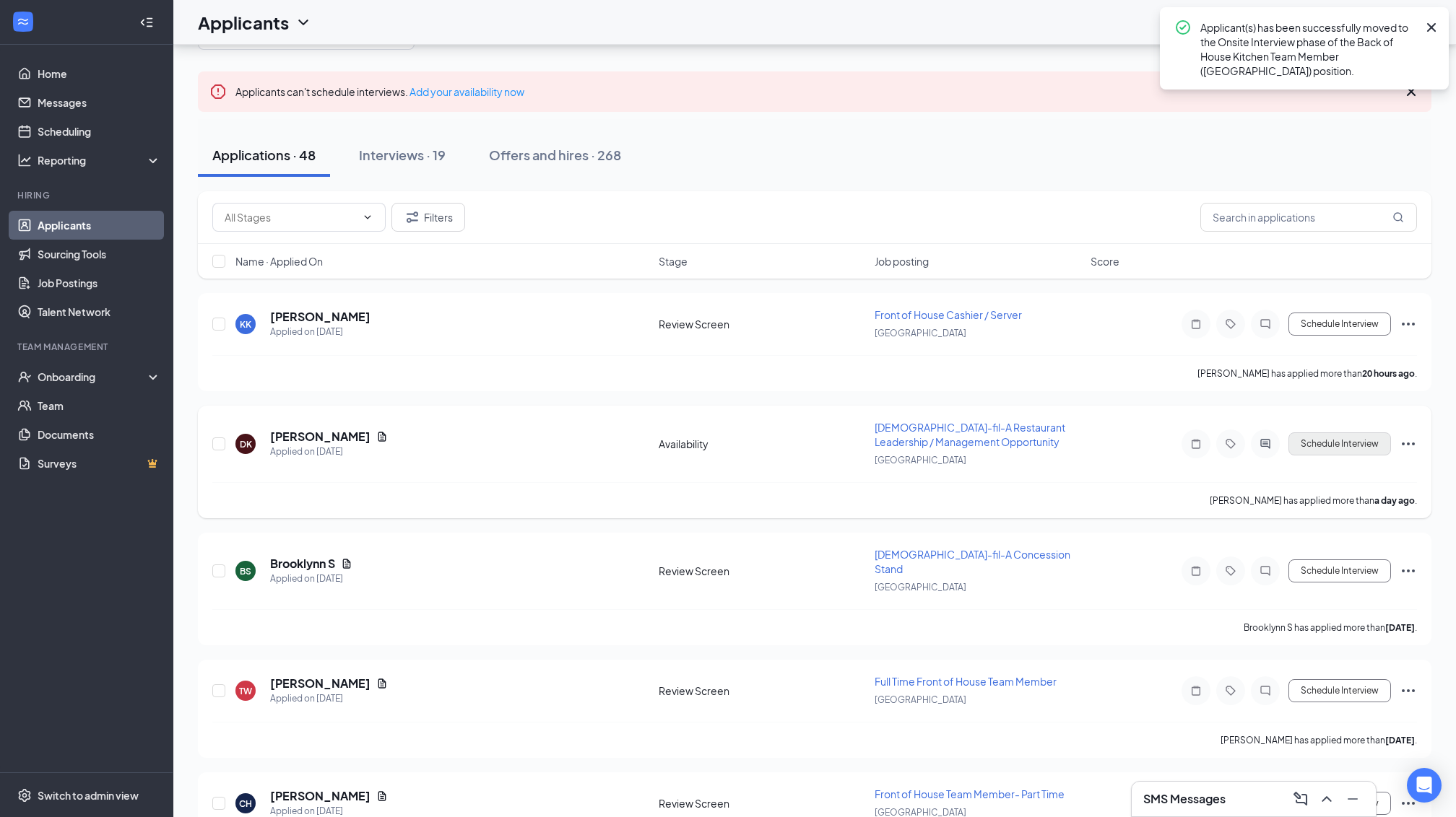
click at [1333, 447] on button "Schedule Interview" at bounding box center [1339, 444] width 102 height 23
type input "Review (next stage)"
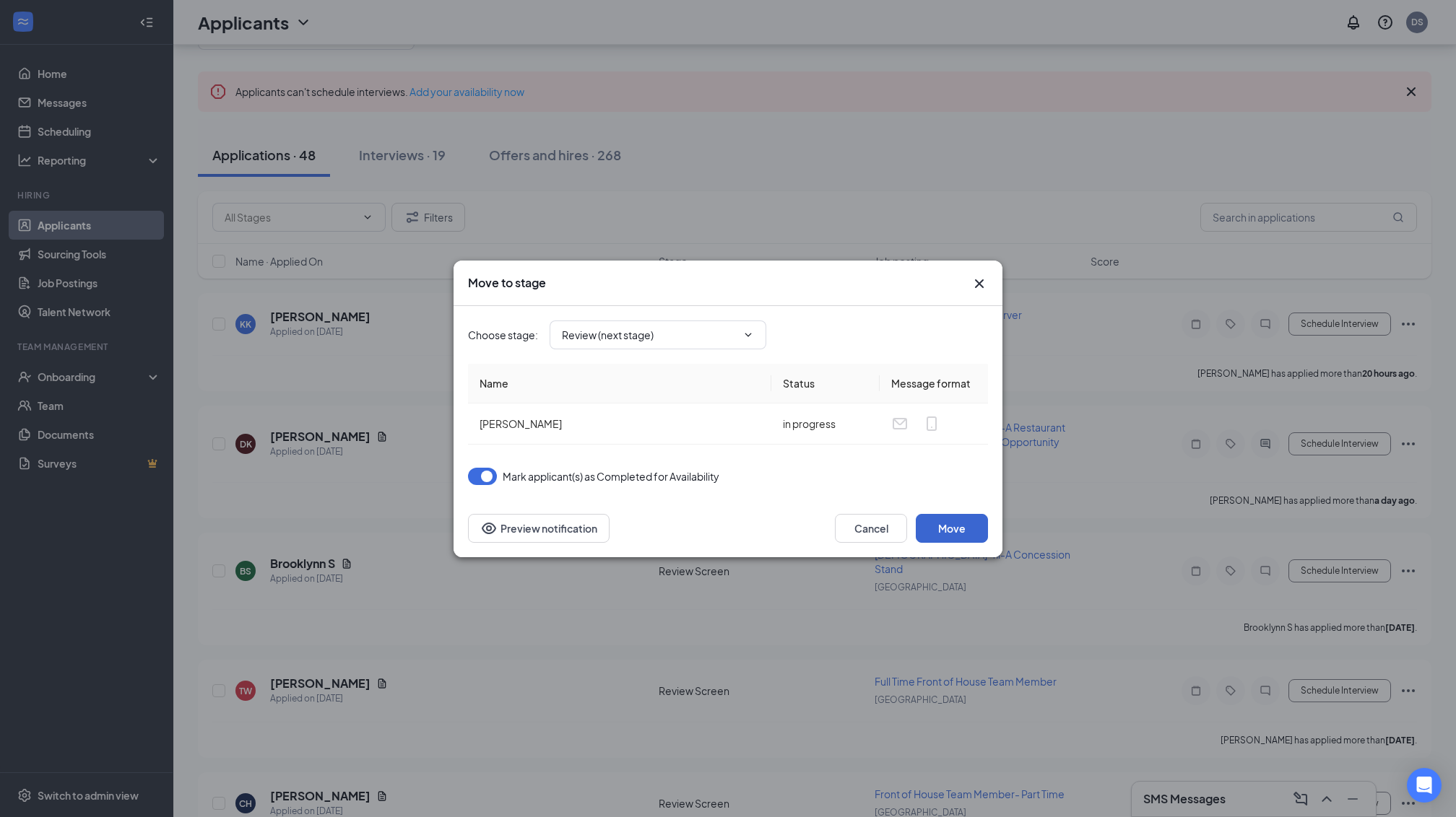
click at [954, 527] on button "Move" at bounding box center [952, 528] width 73 height 29
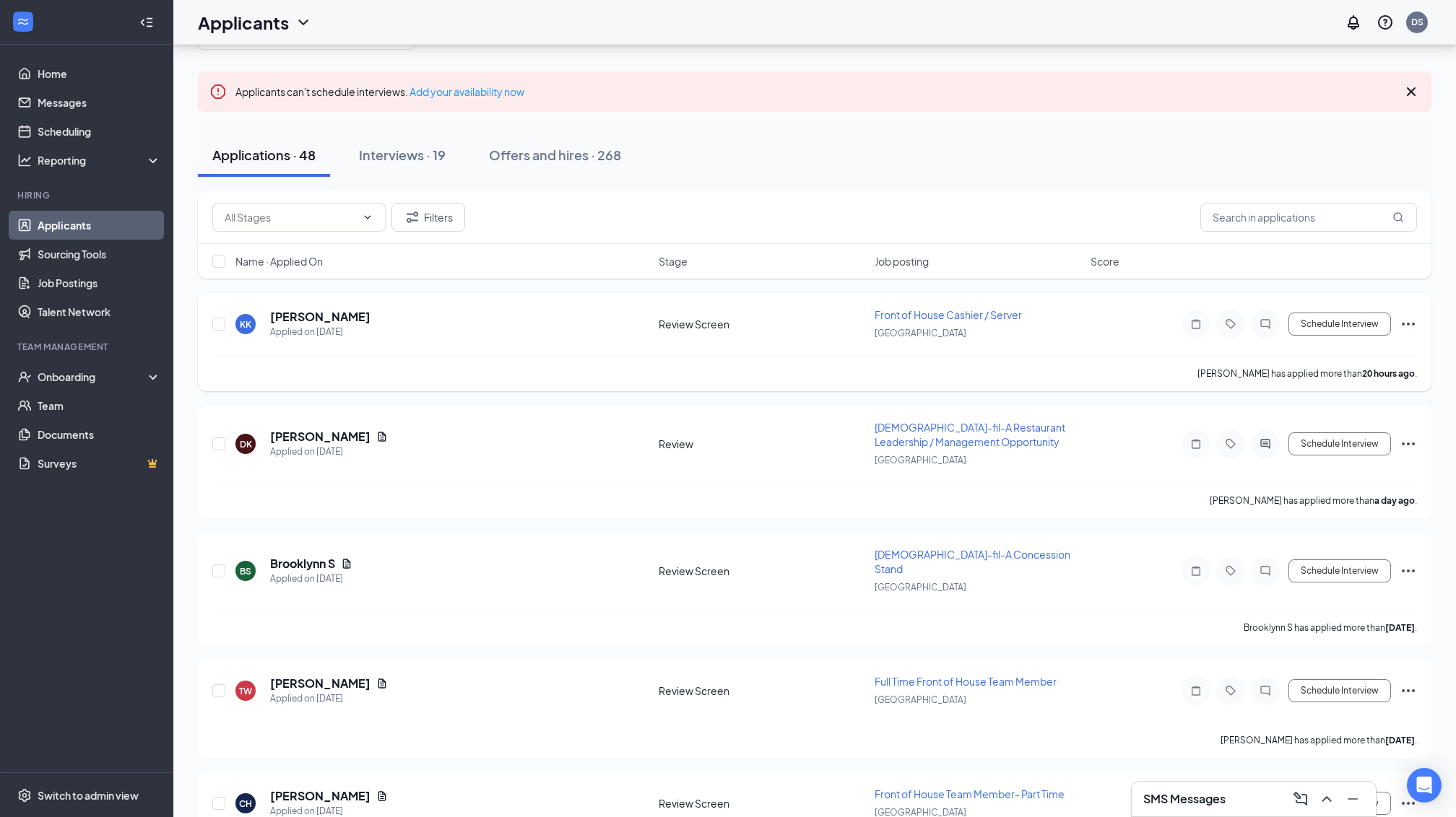
scroll to position [30, 0]
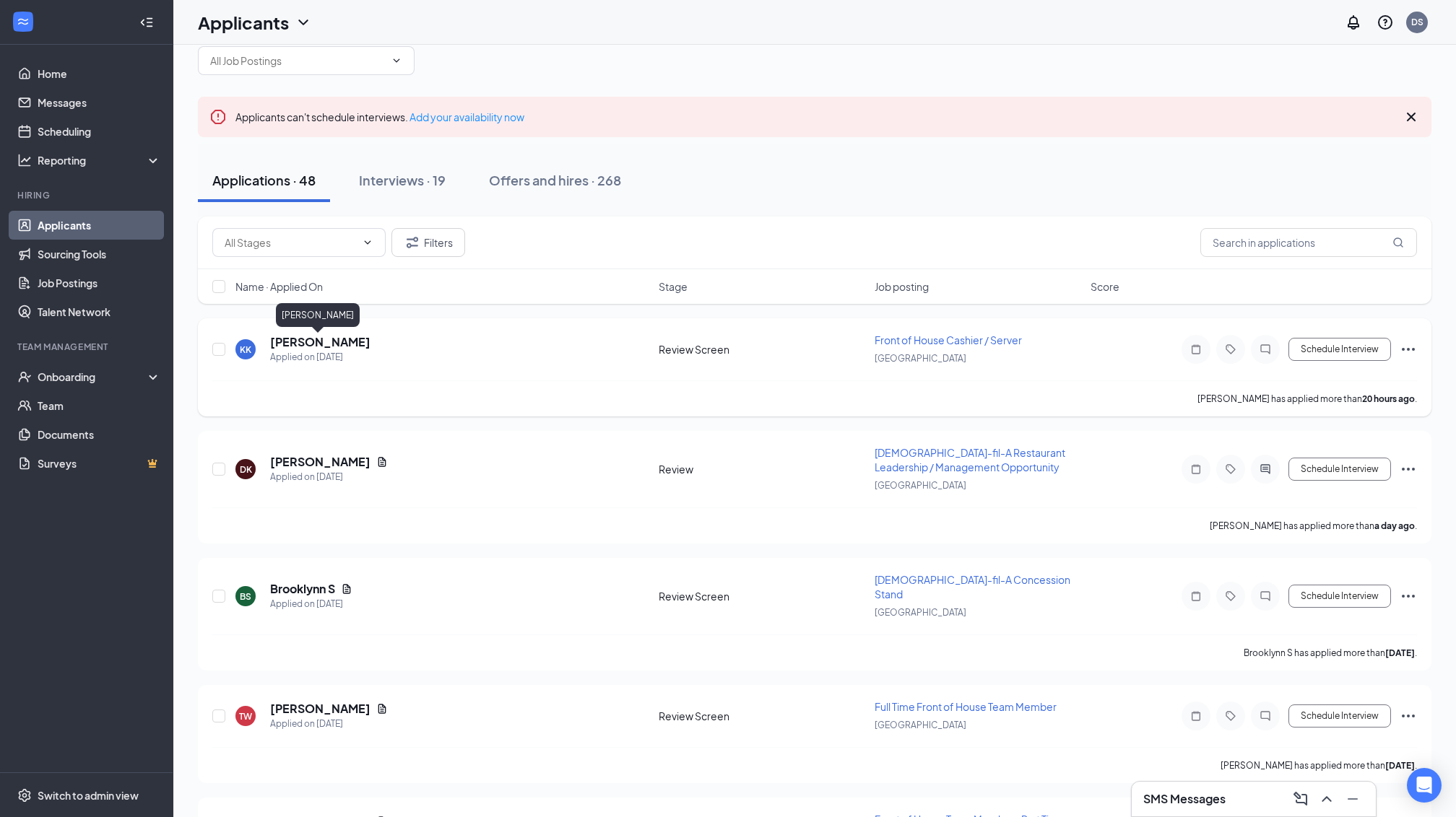
click at [342, 344] on h5 "[PERSON_NAME]" at bounding box center [320, 342] width 100 height 16
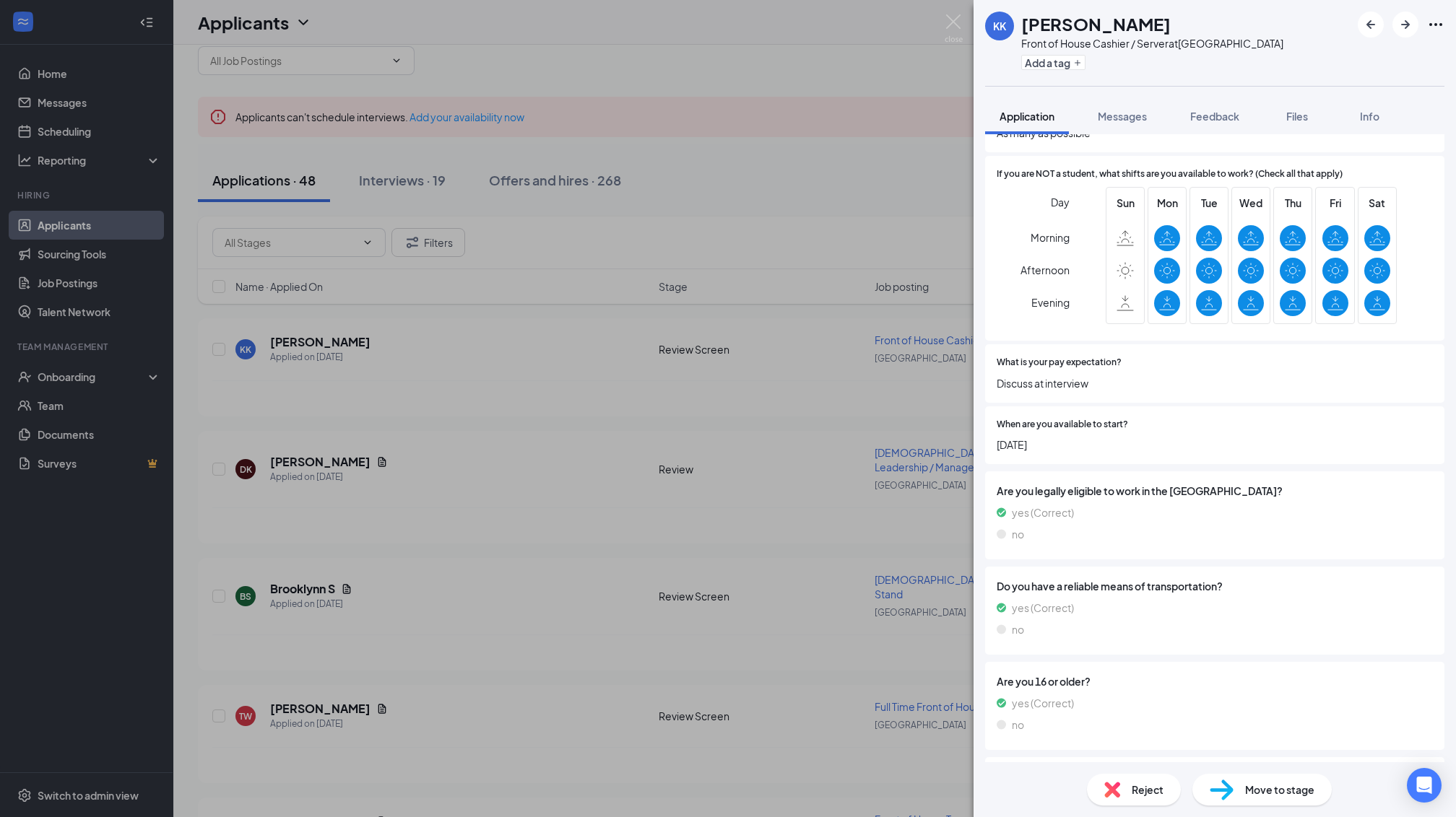
scroll to position [795, 0]
click at [1139, 565] on div "Do you have a reliable means of transportation? yes (Correct) no" at bounding box center [1214, 608] width 459 height 88
click at [948, 22] on img at bounding box center [954, 28] width 18 height 28
